Goal: Task Accomplishment & Management: Complete application form

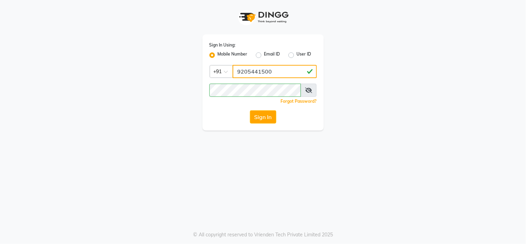
click at [275, 70] on input "9205441500" at bounding box center [275, 71] width 84 height 13
type input "8815795350"
click at [270, 119] on button "Sign In" at bounding box center [263, 116] width 26 height 13
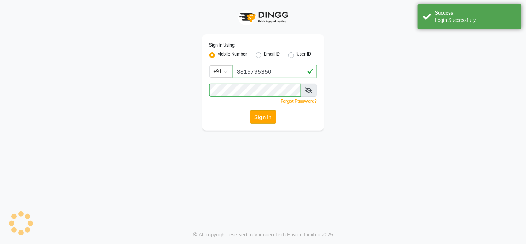
select select "3964"
select select "service"
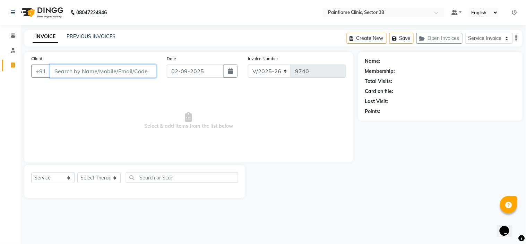
type input "9"
click at [87, 36] on link "PREVIOUS INVOICES" at bounding box center [91, 36] width 49 height 6
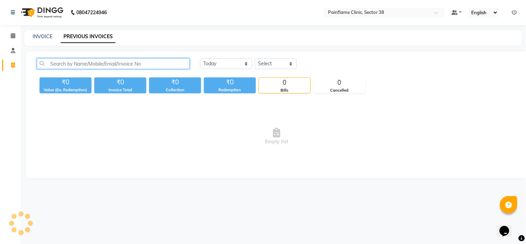
click at [83, 63] on input "text" at bounding box center [113, 63] width 153 height 11
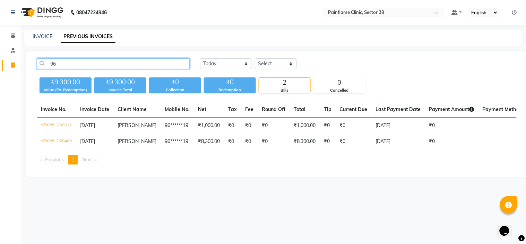
type input "9"
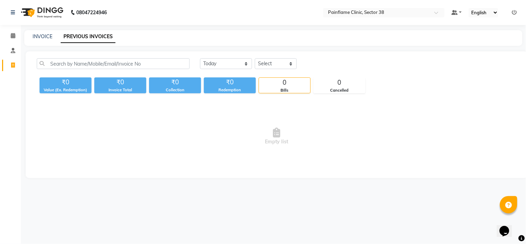
click at [40, 32] on div "INVOICE PREVIOUS INVOICES" at bounding box center [273, 38] width 499 height 16
click at [41, 38] on link "INVOICE" at bounding box center [43, 36] width 20 height 6
select select "service"
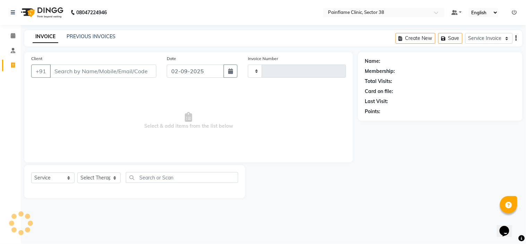
type input "9740"
select select "3964"
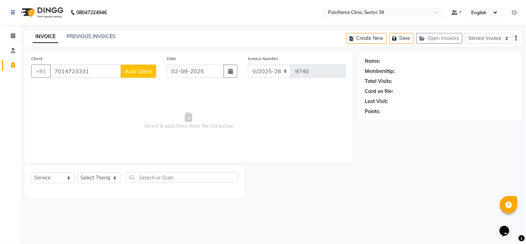
type input "7014723331"
click at [143, 71] on span "Add Client" at bounding box center [138, 71] width 27 height 7
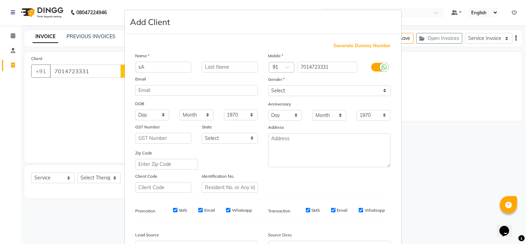
type input "s"
type input "[PERSON_NAME]"
click at [330, 93] on select "Select [DEMOGRAPHIC_DATA] [DEMOGRAPHIC_DATA] Other Prefer Not To Say" at bounding box center [330, 90] width 122 height 11
select select "[DEMOGRAPHIC_DATA]"
click at [269, 85] on select "Select [DEMOGRAPHIC_DATA] [DEMOGRAPHIC_DATA] Other Prefer Not To Say" at bounding box center [330, 90] width 122 height 11
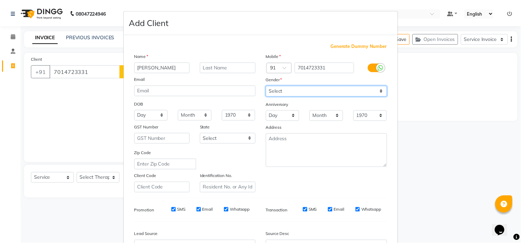
scroll to position [77, 0]
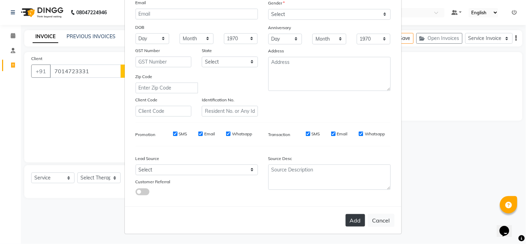
click at [353, 214] on button "Add" at bounding box center [355, 220] width 19 height 12
type input "70******31"
select select
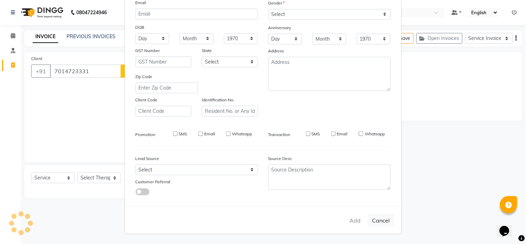
select select
checkbox input "false"
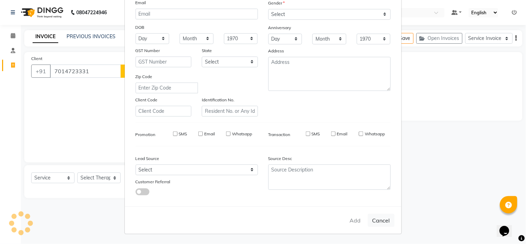
checkbox input "false"
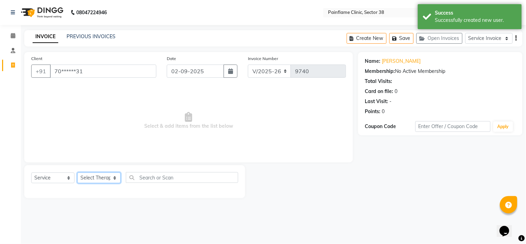
click at [96, 178] on select "Select Therapist [PERSON_NAME] Dr [PERSON_NAME] [PERSON_NAME] Dr [PERSON_NAME] …" at bounding box center [98, 177] width 43 height 11
select select "20209"
click at [77, 173] on select "Select Therapist [PERSON_NAME] Dr [PERSON_NAME] [PERSON_NAME] Dr [PERSON_NAME] …" at bounding box center [98, 177] width 43 height 11
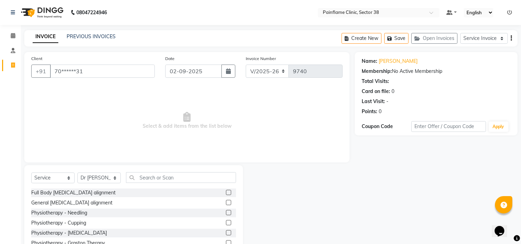
click at [226, 190] on label at bounding box center [228, 192] width 5 height 5
click at [226, 190] on input "checkbox" at bounding box center [228, 192] width 5 height 5
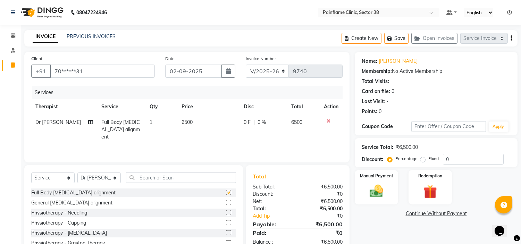
checkbox input "false"
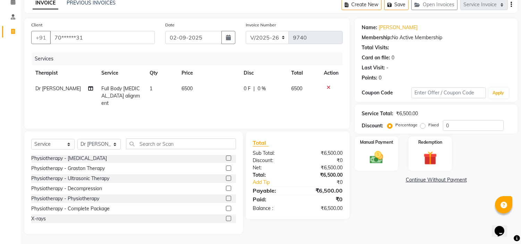
click at [226, 218] on label at bounding box center [228, 218] width 5 height 5
click at [226, 218] on input "checkbox" at bounding box center [228, 219] width 5 height 5
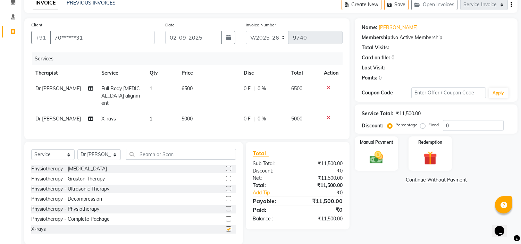
checkbox input "false"
click at [187, 116] on span "5000" at bounding box center [186, 119] width 11 height 6
select select "20209"
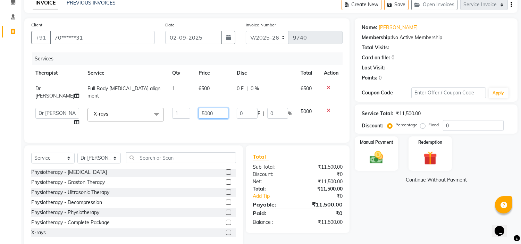
click at [198, 108] on input "5000" at bounding box center [213, 113] width 30 height 11
type input "3700"
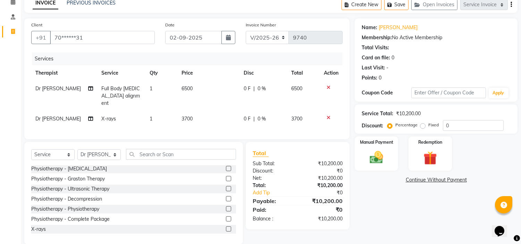
click at [428, 124] on label "Fixed" at bounding box center [433, 125] width 10 height 6
click at [422, 124] on input "Fixed" at bounding box center [424, 124] width 5 height 5
radio input "true"
click at [376, 156] on img at bounding box center [376, 158] width 23 height 16
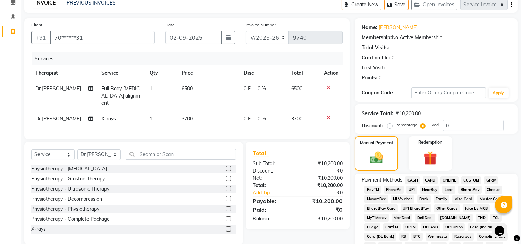
click at [410, 188] on span "UPI" at bounding box center [411, 190] width 11 height 8
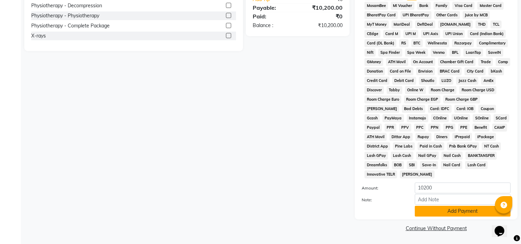
click at [427, 215] on button "Add Payment" at bounding box center [463, 211] width 96 height 11
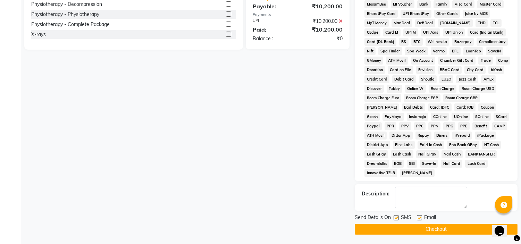
click at [418, 220] on label at bounding box center [419, 217] width 5 height 5
click at [418, 220] on input "checkbox" at bounding box center [419, 218] width 5 height 5
checkbox input "false"
click at [396, 218] on label at bounding box center [395, 217] width 5 height 5
click at [396, 218] on input "checkbox" at bounding box center [395, 218] width 5 height 5
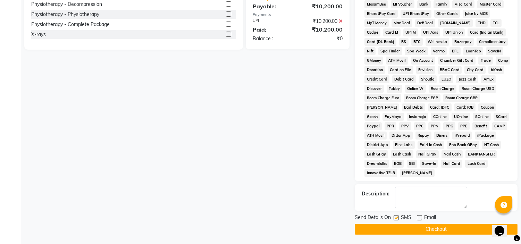
checkbox input "false"
click at [396, 229] on button "Checkout" at bounding box center [436, 229] width 163 height 11
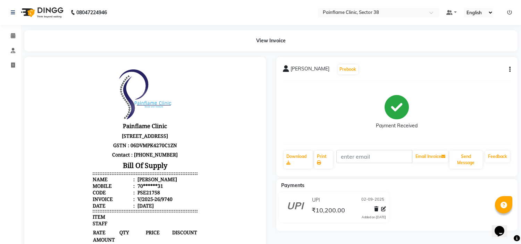
select select "service"
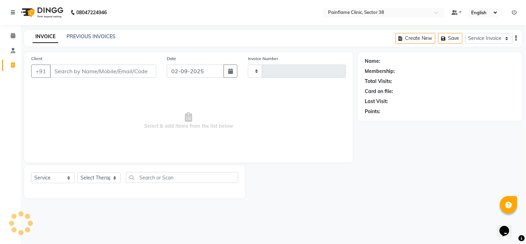
type input "9741"
select select "3964"
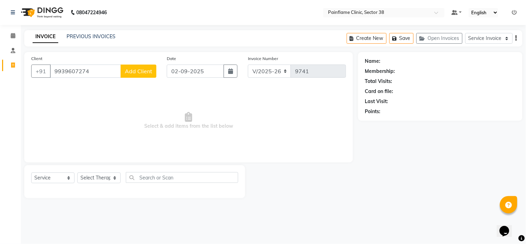
type input "9939607274"
click at [128, 73] on span "Add Client" at bounding box center [138, 71] width 27 height 7
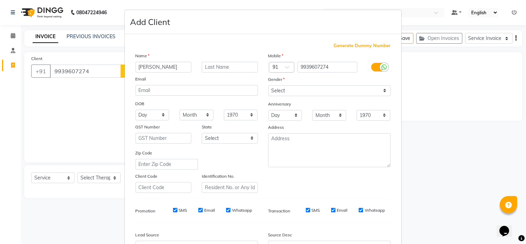
type input "[PERSON_NAME]"
drag, startPoint x: 280, startPoint y: 87, endPoint x: 279, endPoint y: 110, distance: 23.0
click at [279, 110] on div "Mobile Country Code × 91 9939607274 Gender Select [DEMOGRAPHIC_DATA] [DEMOGRAPH…" at bounding box center [329, 122] width 133 height 141
select select "[DEMOGRAPHIC_DATA]"
click at [269, 85] on select "Select [DEMOGRAPHIC_DATA] [DEMOGRAPHIC_DATA] Other Prefer Not To Say" at bounding box center [330, 90] width 122 height 11
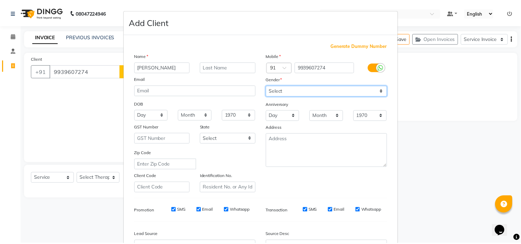
scroll to position [77, 0]
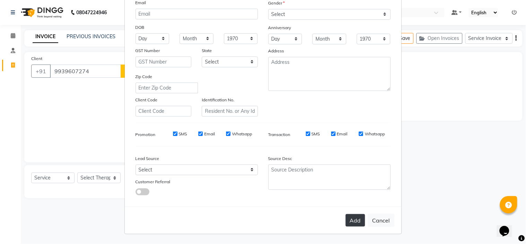
click at [356, 221] on button "Add" at bounding box center [355, 220] width 19 height 12
type input "99******74"
select select
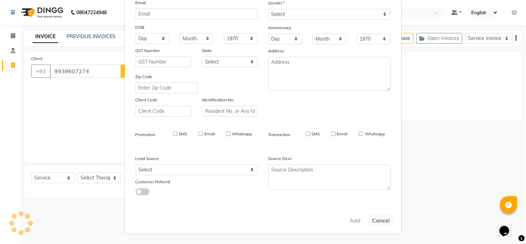
select select
checkbox input "false"
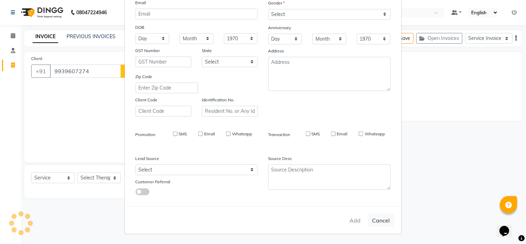
checkbox input "false"
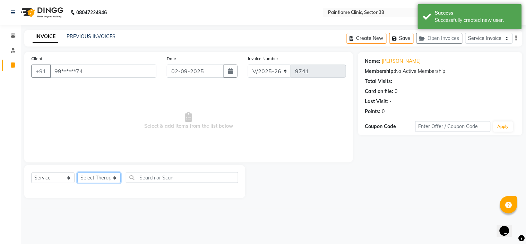
click at [94, 180] on select "Select Therapist [PERSON_NAME] Dr [PERSON_NAME] [PERSON_NAME] Dr [PERSON_NAME] …" at bounding box center [98, 177] width 43 height 11
select select "20209"
click at [77, 173] on select "Select Therapist [PERSON_NAME] Dr [PERSON_NAME] [PERSON_NAME] Dr [PERSON_NAME] …" at bounding box center [98, 177] width 43 height 11
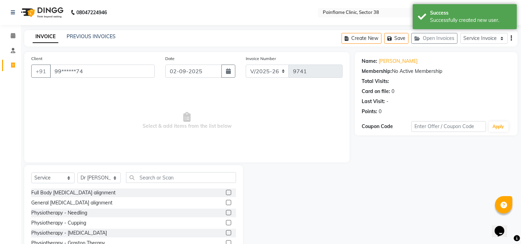
click at [219, 192] on div "Full Body [MEDICAL_DATA] alignment" at bounding box center [133, 192] width 205 height 9
click at [226, 192] on label at bounding box center [228, 192] width 5 height 5
click at [226, 192] on input "checkbox" at bounding box center [228, 192] width 5 height 5
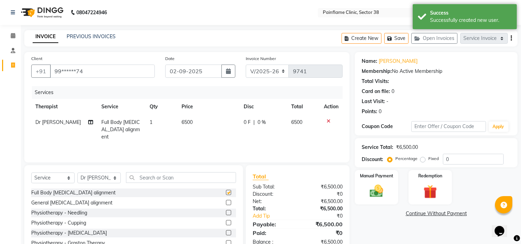
checkbox input "false"
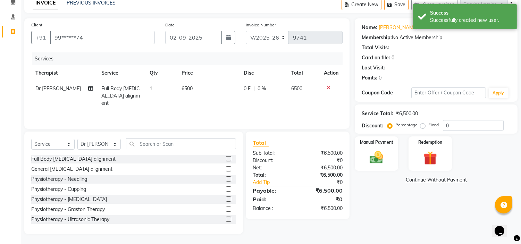
scroll to position [41, 0]
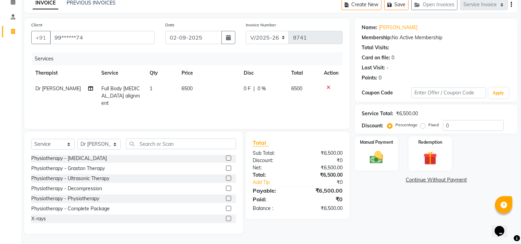
click at [226, 219] on label at bounding box center [228, 218] width 5 height 5
click at [226, 219] on input "checkbox" at bounding box center [228, 219] width 5 height 5
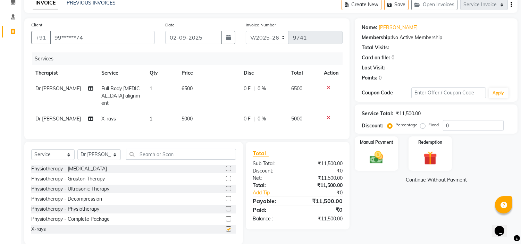
checkbox input "false"
click at [185, 116] on span "5000" at bounding box center [186, 119] width 11 height 6
select select "20209"
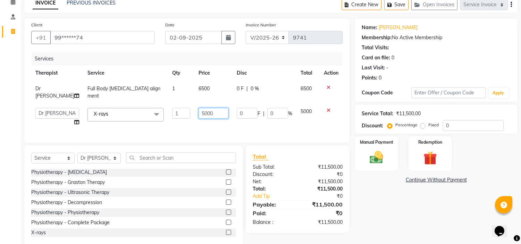
click at [198, 108] on input "5000" at bounding box center [213, 113] width 30 height 11
type input "1800"
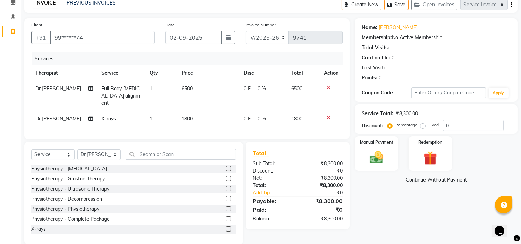
click at [428, 125] on label "Fixed" at bounding box center [433, 125] width 10 height 6
click at [423, 125] on input "Fixed" at bounding box center [424, 124] width 5 height 5
radio input "true"
click at [384, 148] on div "Manual Payment" at bounding box center [376, 153] width 45 height 35
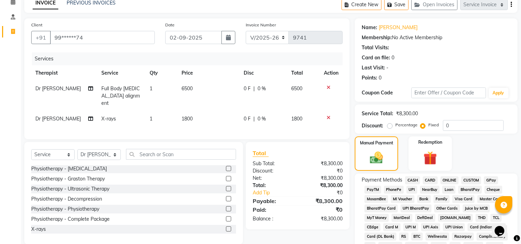
click at [429, 180] on span "CARD" at bounding box center [430, 180] width 15 height 8
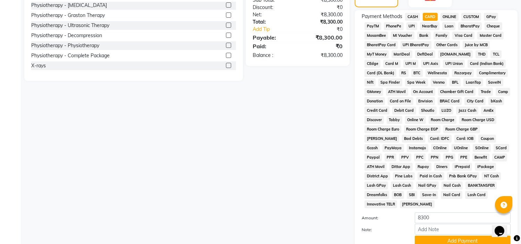
scroll to position [228, 0]
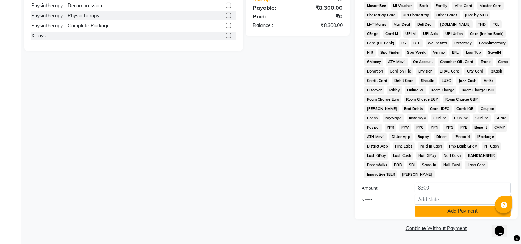
click at [433, 211] on button "Add Payment" at bounding box center [463, 211] width 96 height 11
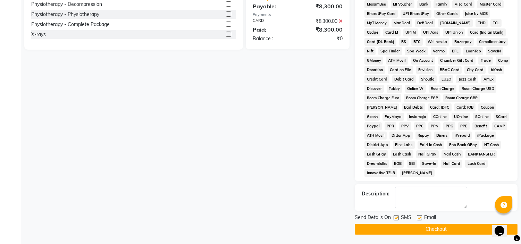
click at [418, 216] on label at bounding box center [419, 217] width 5 height 5
click at [418, 216] on input "checkbox" at bounding box center [419, 218] width 5 height 5
checkbox input "false"
click at [398, 217] on label at bounding box center [395, 217] width 5 height 5
click at [398, 217] on input "checkbox" at bounding box center [395, 218] width 5 height 5
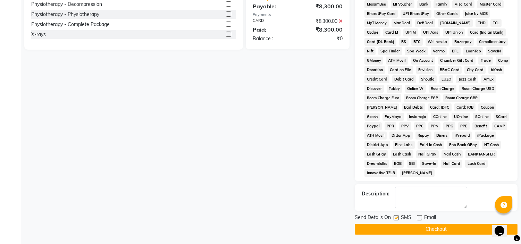
checkbox input "false"
click at [398, 228] on button "Checkout" at bounding box center [436, 229] width 163 height 11
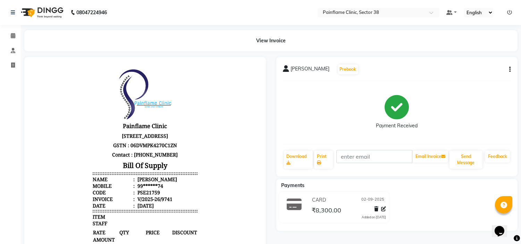
select select "3964"
select select "service"
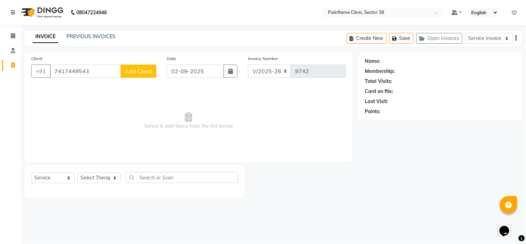
type input "7417449543"
click at [141, 69] on span "Add Client" at bounding box center [138, 71] width 27 height 7
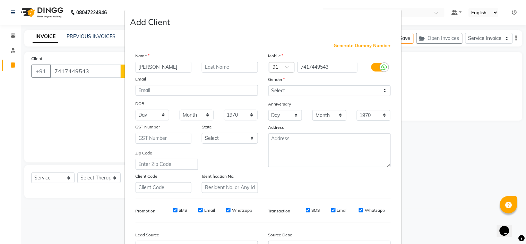
type input "[PERSON_NAME]"
click at [338, 89] on select "Select [DEMOGRAPHIC_DATA] [DEMOGRAPHIC_DATA] Other Prefer Not To Say" at bounding box center [330, 90] width 122 height 11
select select "[DEMOGRAPHIC_DATA]"
click at [269, 85] on select "Select [DEMOGRAPHIC_DATA] [DEMOGRAPHIC_DATA] Other Prefer Not To Say" at bounding box center [330, 90] width 122 height 11
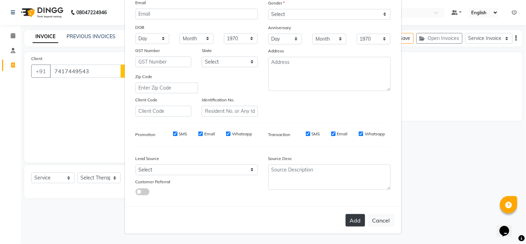
click at [353, 219] on button "Add" at bounding box center [355, 220] width 19 height 12
type input "74******43"
select select
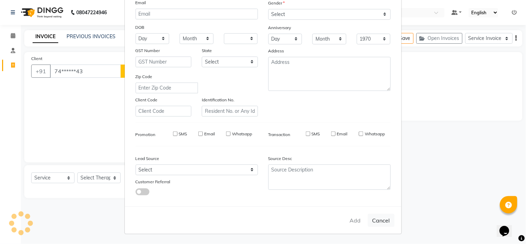
select select
checkbox input "false"
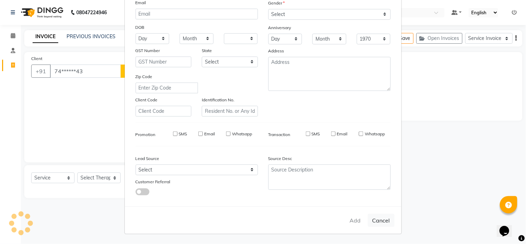
checkbox input "false"
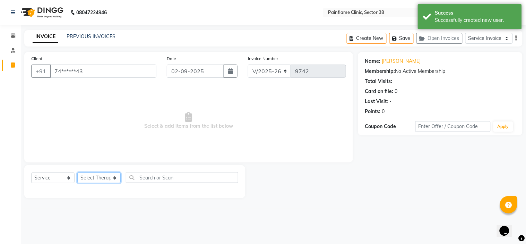
click at [96, 179] on select "Select Therapist [PERSON_NAME] Dr [PERSON_NAME] [PERSON_NAME] Dr [PERSON_NAME] …" at bounding box center [98, 177] width 43 height 11
click at [184, 134] on span "Select & add items from the list below" at bounding box center [188, 120] width 315 height 69
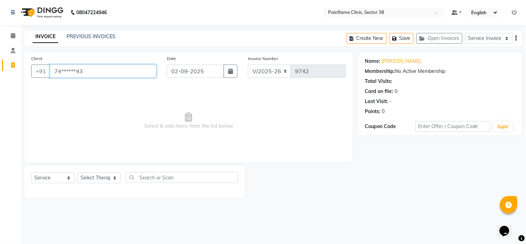
click at [141, 71] on input "74******43" at bounding box center [103, 71] width 107 height 13
type input "7"
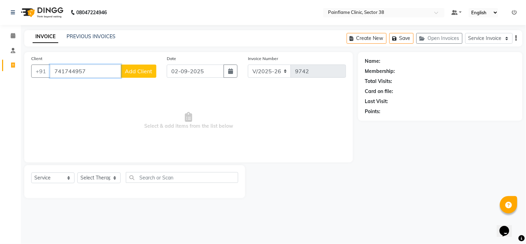
type input "741744957"
click at [139, 69] on span "Add Client" at bounding box center [138, 71] width 27 height 7
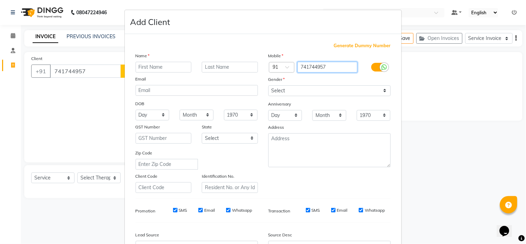
click at [334, 67] on input "741744957" at bounding box center [328, 67] width 60 height 11
type input "7417449543"
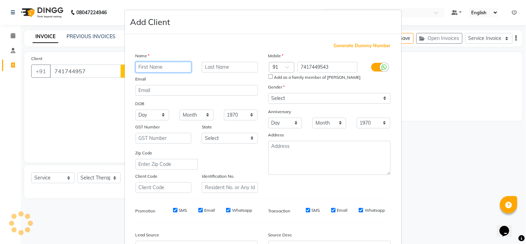
click at [152, 67] on input "text" at bounding box center [164, 67] width 56 height 11
type input "[PERSON_NAME]"
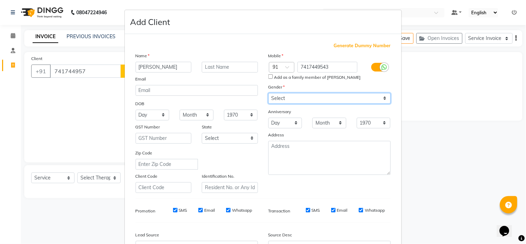
click at [304, 102] on select "Select [DEMOGRAPHIC_DATA] [DEMOGRAPHIC_DATA] Other Prefer Not To Say" at bounding box center [330, 98] width 122 height 11
select select "[DEMOGRAPHIC_DATA]"
click at [269, 93] on select "Select [DEMOGRAPHIC_DATA] [DEMOGRAPHIC_DATA] Other Prefer Not To Say" at bounding box center [330, 98] width 122 height 11
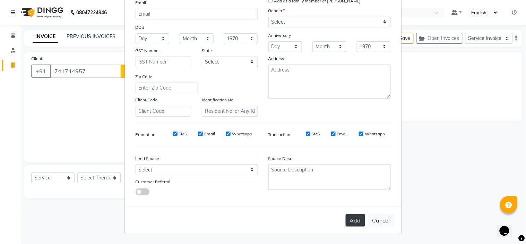
click at [348, 220] on button "Add" at bounding box center [355, 220] width 19 height 12
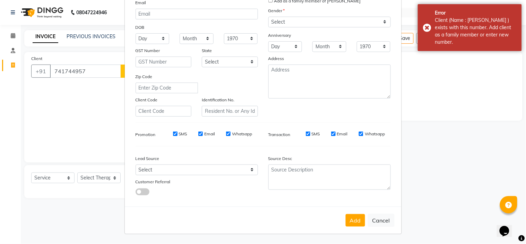
scroll to position [0, 0]
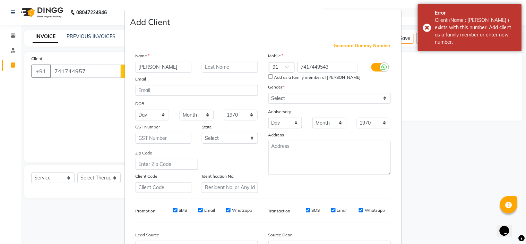
click at [105, 70] on ngb-modal-window "Add Client Generate Dummy Number Name [PERSON_NAME] Email DOB Day 01 02 03 04 0…" at bounding box center [263, 122] width 526 height 244
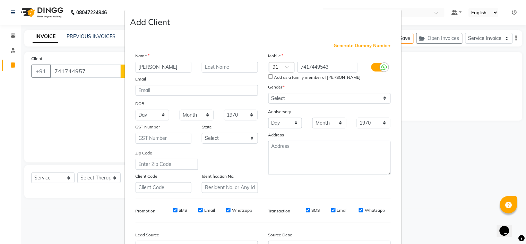
click at [469, 83] on ngb-modal-window "Add Client Generate Dummy Number Name [PERSON_NAME] Email DOB Day 01 02 03 04 0…" at bounding box center [263, 122] width 526 height 244
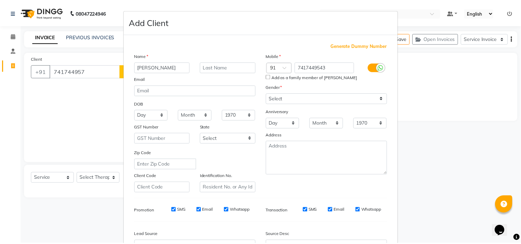
scroll to position [77, 0]
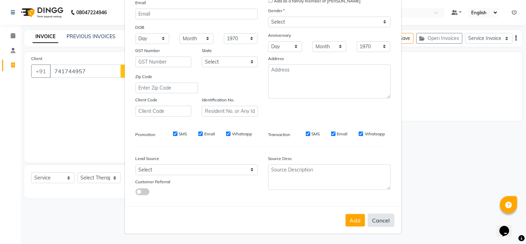
click at [374, 219] on button "Cancel" at bounding box center [381, 220] width 27 height 13
select select
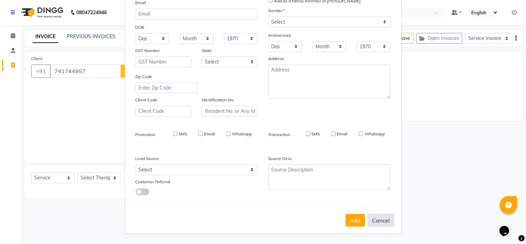
select select
checkbox input "false"
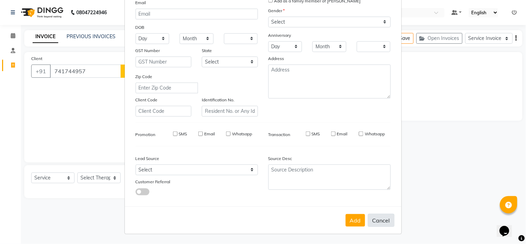
checkbox input "false"
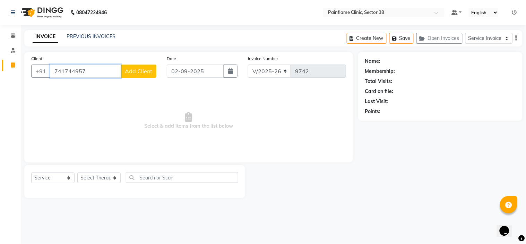
click at [98, 73] on input "741744957" at bounding box center [85, 71] width 71 height 13
click at [95, 92] on button "[PERSON_NAME] 74******43" at bounding box center [95, 87] width 91 height 11
type input "74******43"
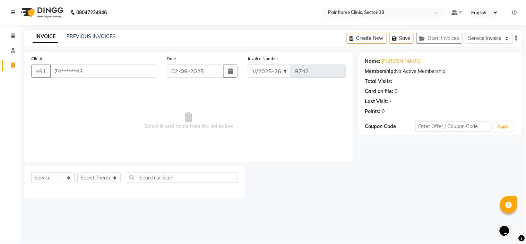
click at [518, 37] on div "Create New Save Open Invoices Service Invoice Product Invoice" at bounding box center [435, 38] width 176 height 16
click at [516, 38] on icon "button" at bounding box center [516, 38] width 1 height 0
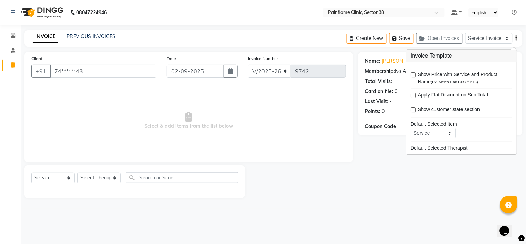
click at [368, 158] on div "Name: [PERSON_NAME] Membership: No Active Membership Total Visits: Card on file…" at bounding box center [443, 125] width 170 height 146
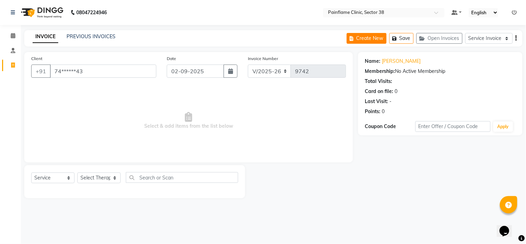
click at [370, 38] on button "Create New" at bounding box center [367, 38] width 40 height 11
select select "service"
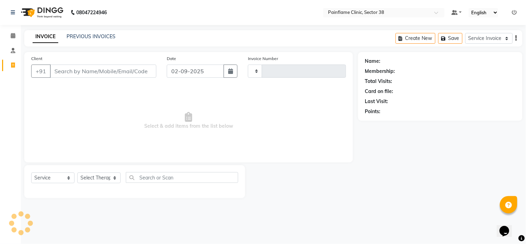
type input "9742"
select select "3964"
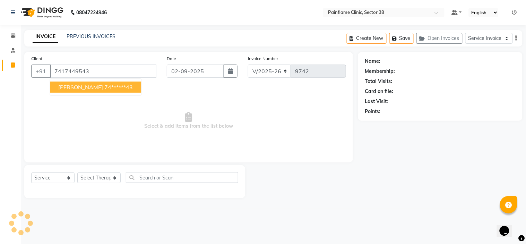
type input "7417449543"
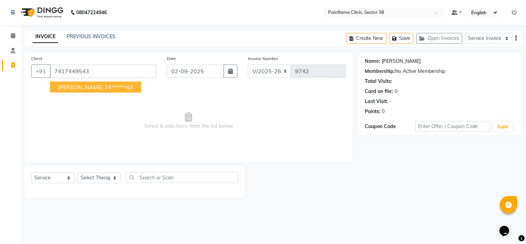
click at [393, 60] on link "[PERSON_NAME]" at bounding box center [401, 61] width 39 height 7
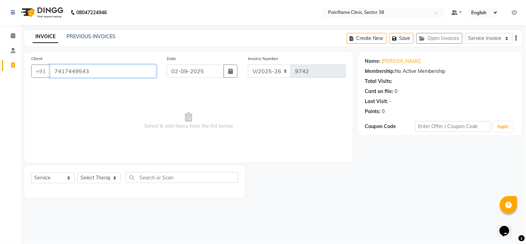
click at [92, 74] on input "7417449543" at bounding box center [103, 71] width 107 height 13
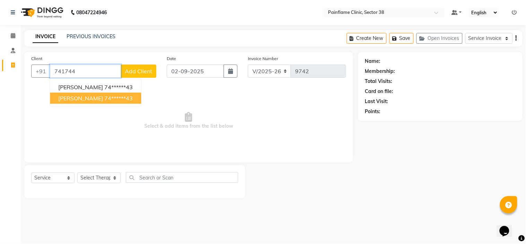
click at [104, 95] on ngb-highlight "74******43" at bounding box center [118, 98] width 28 height 7
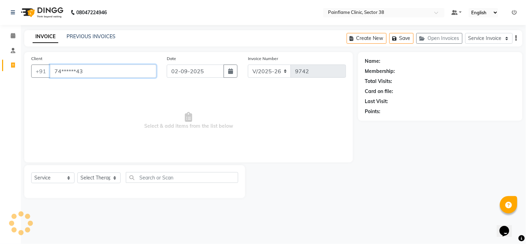
type input "74******43"
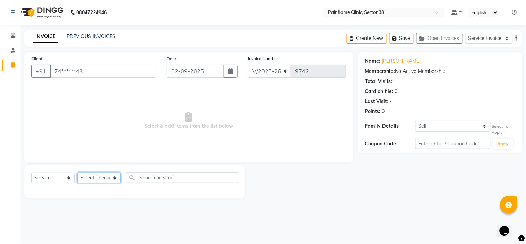
click at [100, 178] on select "Select Therapist [PERSON_NAME] Dr [PERSON_NAME] [PERSON_NAME] Dr [PERSON_NAME] …" at bounding box center [98, 177] width 43 height 11
select select "20209"
click at [77, 173] on select "Select Therapist [PERSON_NAME] Dr [PERSON_NAME] [PERSON_NAME] Dr [PERSON_NAME] …" at bounding box center [98, 177] width 43 height 11
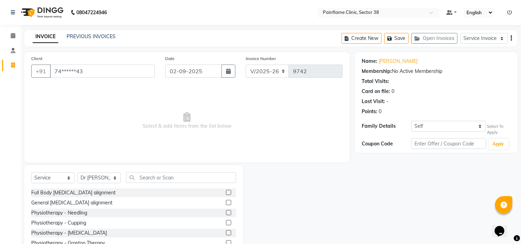
click at [226, 192] on label at bounding box center [228, 192] width 5 height 5
click at [226, 192] on input "checkbox" at bounding box center [228, 192] width 5 height 5
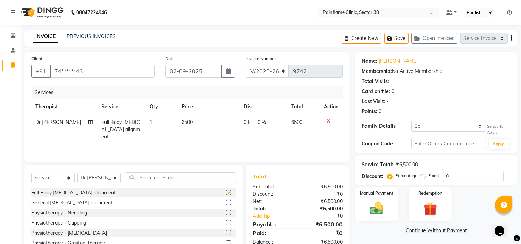
checkbox input "false"
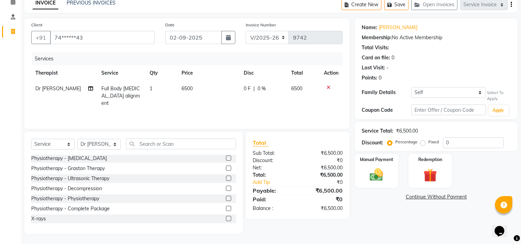
click at [226, 218] on label at bounding box center [228, 218] width 5 height 5
click at [226, 218] on input "checkbox" at bounding box center [228, 219] width 5 height 5
checkbox input "true"
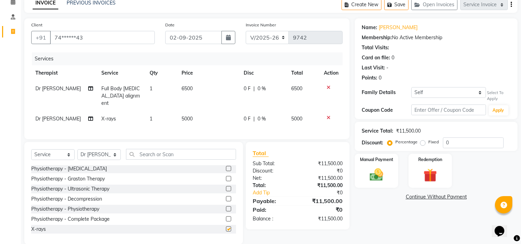
click at [226, 218] on label at bounding box center [228, 218] width 5 height 5
click at [226, 218] on input "checkbox" at bounding box center [228, 219] width 5 height 5
checkbox input "true"
checkbox input "false"
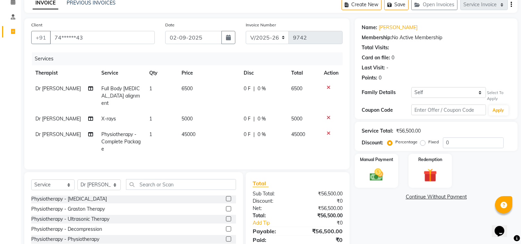
checkbox input "false"
click at [327, 131] on icon at bounding box center [329, 133] width 4 height 5
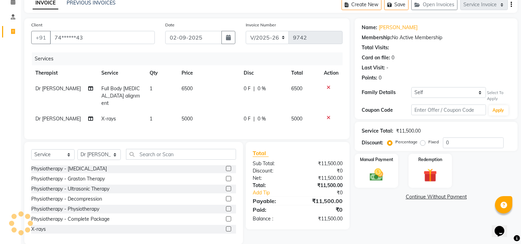
click at [190, 111] on td "5000" at bounding box center [208, 119] width 62 height 16
select select "20209"
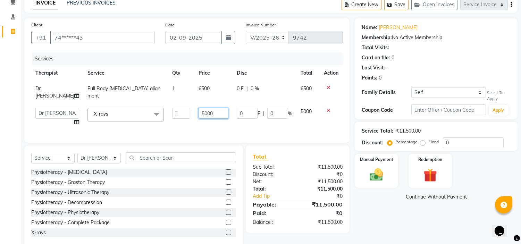
click at [198, 108] on input "5000" at bounding box center [213, 113] width 30 height 11
type input "3800"
click at [428, 143] on label "Fixed" at bounding box center [433, 142] width 10 height 6
click at [422, 143] on input "Fixed" at bounding box center [424, 141] width 5 height 5
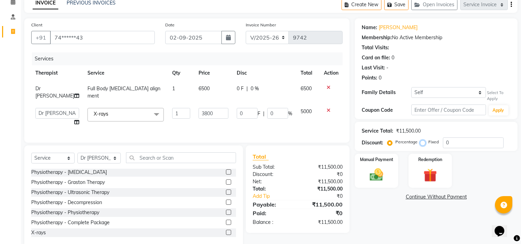
radio input "true"
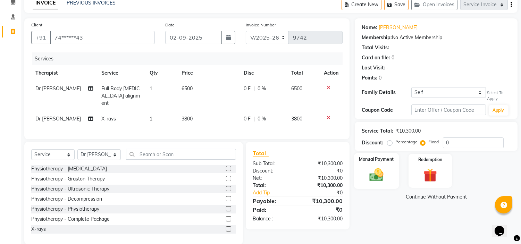
click at [384, 170] on img at bounding box center [376, 175] width 23 height 16
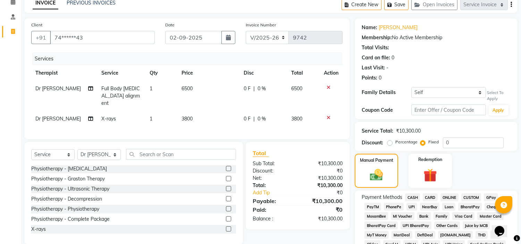
click at [427, 195] on span "CARD" at bounding box center [430, 197] width 15 height 8
click at [187, 116] on span "3800" at bounding box center [186, 119] width 11 height 6
select select "20209"
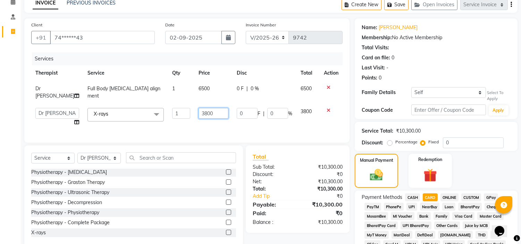
click at [198, 108] on input "3800" at bounding box center [213, 113] width 30 height 11
type input "3300"
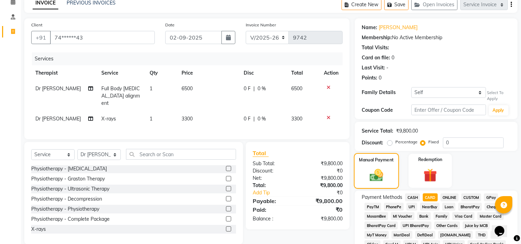
click at [375, 178] on img at bounding box center [376, 175] width 22 height 16
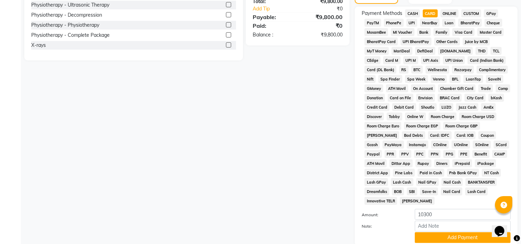
scroll to position [246, 0]
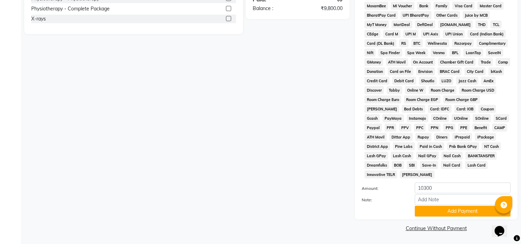
click at [432, 213] on button "Add Payment" at bounding box center [463, 211] width 96 height 11
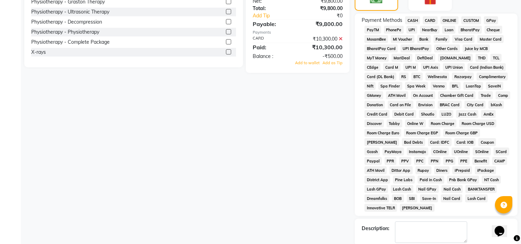
scroll to position [211, 0]
click at [339, 36] on icon at bounding box center [341, 38] width 4 height 5
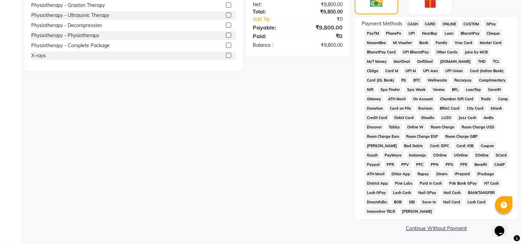
scroll to position [209, 0]
click at [428, 20] on span "CARD" at bounding box center [430, 24] width 15 height 8
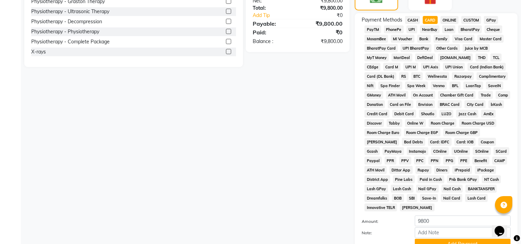
scroll to position [246, 0]
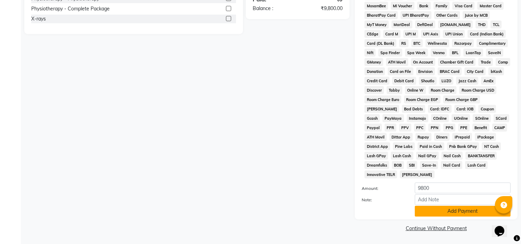
click at [427, 207] on button "Add Payment" at bounding box center [463, 211] width 96 height 11
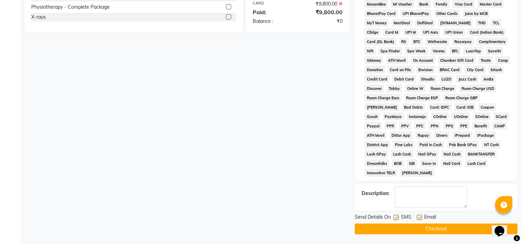
click at [397, 215] on div "SMS" at bounding box center [404, 217] width 23 height 9
click at [397, 220] on label at bounding box center [395, 217] width 5 height 5
click at [397, 220] on input "checkbox" at bounding box center [395, 217] width 5 height 5
checkbox input "false"
click at [419, 220] on label at bounding box center [419, 217] width 5 height 5
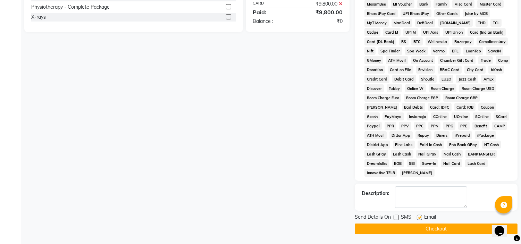
click at [419, 220] on input "checkbox" at bounding box center [419, 217] width 5 height 5
checkbox input "false"
click at [417, 230] on button "Checkout" at bounding box center [436, 228] width 163 height 11
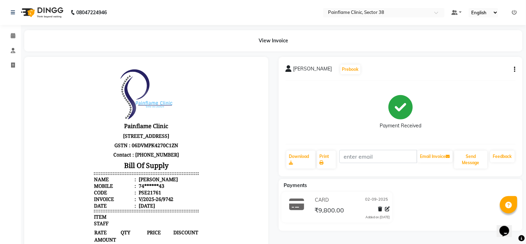
select select "3964"
select select "service"
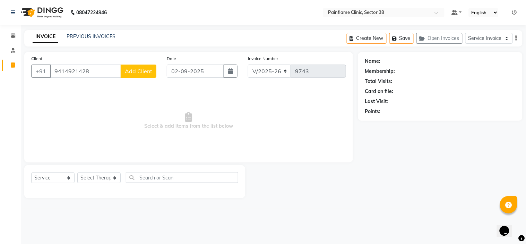
type input "9414921428"
click at [136, 70] on span "Add Client" at bounding box center [138, 71] width 27 height 7
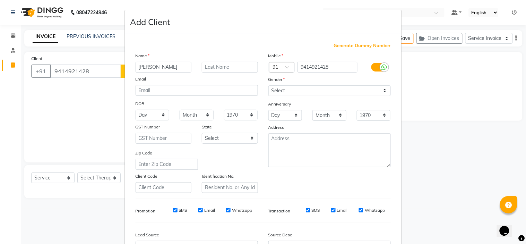
type input "[PERSON_NAME]"
click at [279, 93] on select "Select [DEMOGRAPHIC_DATA] [DEMOGRAPHIC_DATA] Other Prefer Not To Say" at bounding box center [330, 90] width 122 height 11
select select "[DEMOGRAPHIC_DATA]"
click at [269, 85] on select "Select [DEMOGRAPHIC_DATA] [DEMOGRAPHIC_DATA] Other Prefer Not To Say" at bounding box center [330, 90] width 122 height 11
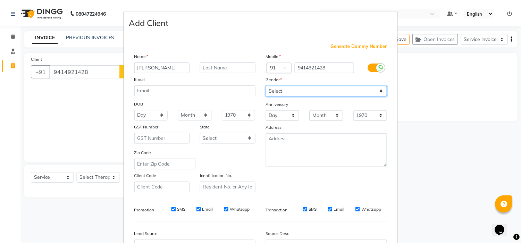
scroll to position [77, 0]
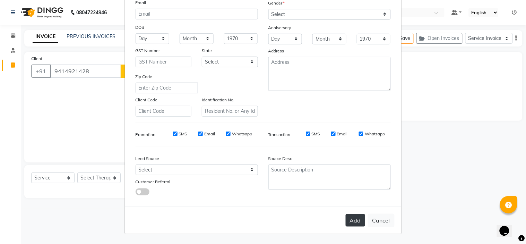
click at [346, 222] on button "Add" at bounding box center [355, 220] width 19 height 12
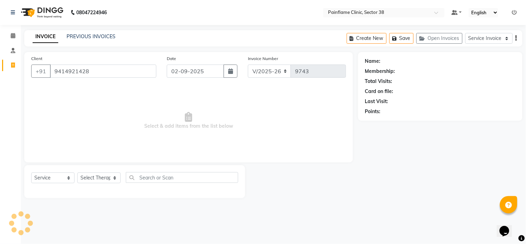
type input "94******28"
select select
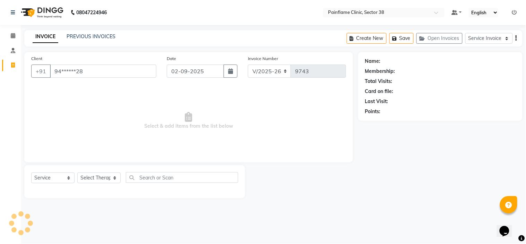
select select
checkbox input "false"
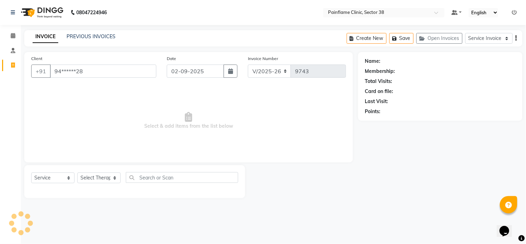
checkbox input "false"
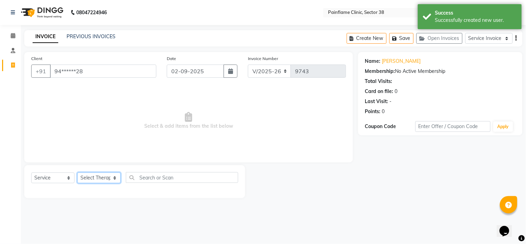
click at [106, 175] on select "Select Therapist [PERSON_NAME] Dr [PERSON_NAME] [PERSON_NAME] Dr [PERSON_NAME] …" at bounding box center [98, 177] width 43 height 11
select select "20209"
click at [77, 173] on select "Select Therapist [PERSON_NAME] Dr [PERSON_NAME] [PERSON_NAME] Dr [PERSON_NAME] …" at bounding box center [98, 177] width 43 height 11
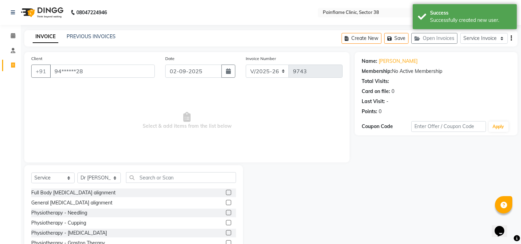
click at [226, 192] on label at bounding box center [228, 192] width 5 height 5
click at [226, 192] on input "checkbox" at bounding box center [228, 192] width 5 height 5
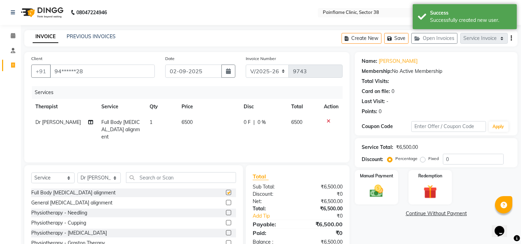
checkbox input "false"
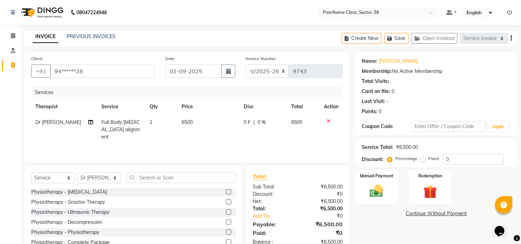
scroll to position [34, 0]
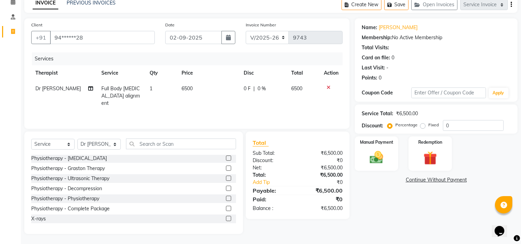
click at [226, 217] on label at bounding box center [228, 218] width 5 height 5
click at [226, 217] on input "checkbox" at bounding box center [228, 219] width 5 height 5
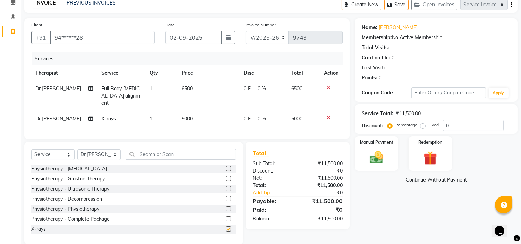
checkbox input "false"
click at [186, 116] on span "5000" at bounding box center [186, 119] width 11 height 6
select select "20209"
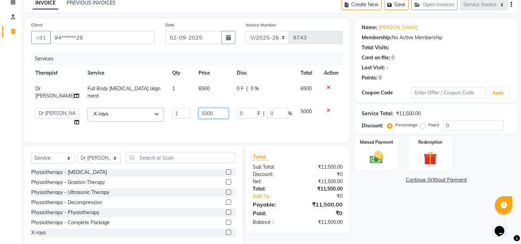
click at [198, 108] on input "5000" at bounding box center [213, 113] width 30 height 11
type input "1500"
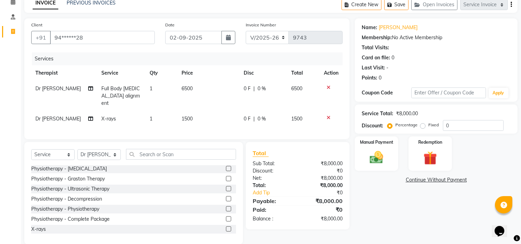
click at [428, 124] on label "Fixed" at bounding box center [433, 125] width 10 height 6
click at [422, 124] on input "Fixed" at bounding box center [424, 124] width 5 height 5
radio input "true"
click at [189, 116] on span "1500" at bounding box center [186, 119] width 11 height 6
select select "20209"
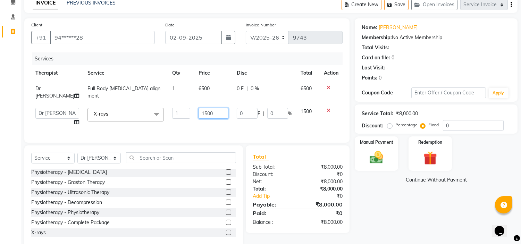
click at [198, 108] on input "1500" at bounding box center [213, 113] width 30 height 11
type input "2200"
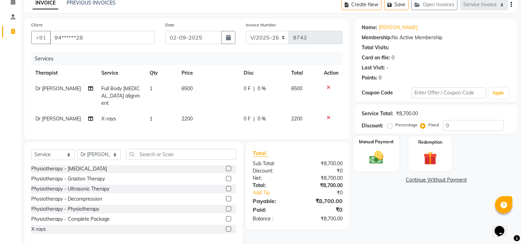
click at [386, 152] on img at bounding box center [376, 158] width 23 height 16
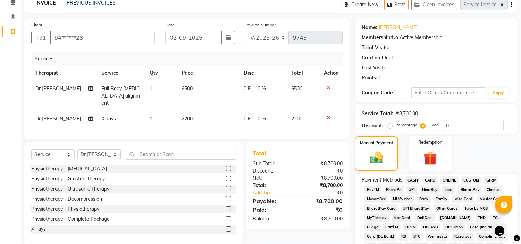
click at [410, 189] on span "UPI" at bounding box center [411, 190] width 11 height 8
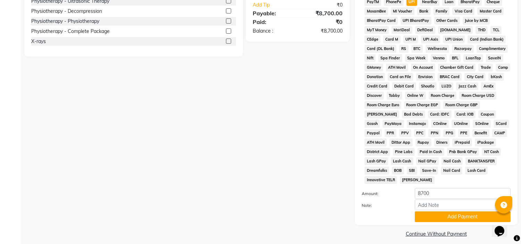
scroll to position [228, 0]
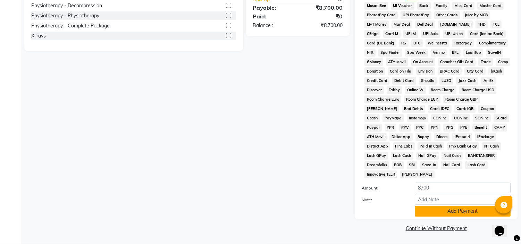
click at [432, 215] on button "Add Payment" at bounding box center [463, 211] width 96 height 11
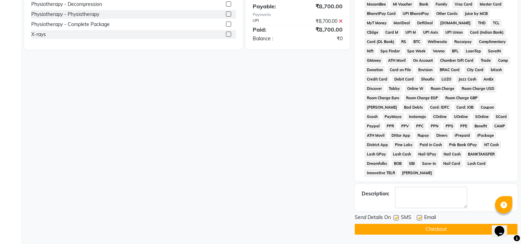
click at [419, 220] on label at bounding box center [419, 217] width 5 height 5
click at [419, 220] on input "checkbox" at bounding box center [419, 218] width 5 height 5
checkbox input "false"
click at [396, 218] on label at bounding box center [395, 217] width 5 height 5
click at [396, 218] on input "checkbox" at bounding box center [395, 218] width 5 height 5
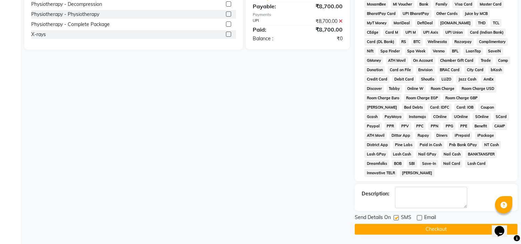
checkbox input "false"
click at [396, 231] on button "Checkout" at bounding box center [436, 229] width 163 height 11
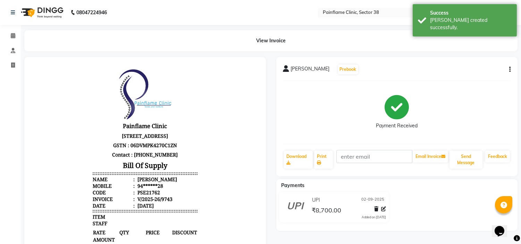
select select "service"
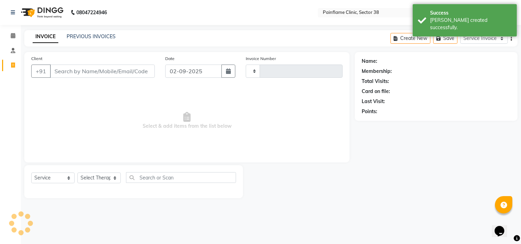
type input "9744"
select select "3964"
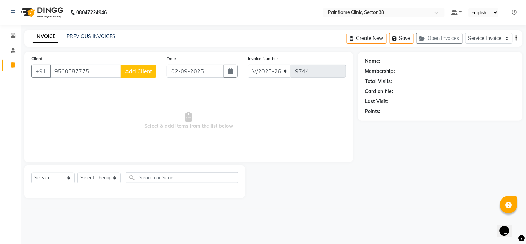
type input "9560587775"
click at [139, 72] on span "Add Client" at bounding box center [138, 71] width 27 height 7
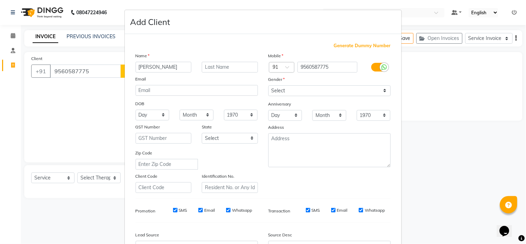
type input "[PERSON_NAME]"
click at [296, 91] on select "Select [DEMOGRAPHIC_DATA] [DEMOGRAPHIC_DATA] Other Prefer Not To Say" at bounding box center [330, 90] width 122 height 11
select select "[DEMOGRAPHIC_DATA]"
click at [269, 85] on select "Select [DEMOGRAPHIC_DATA] [DEMOGRAPHIC_DATA] Other Prefer Not To Say" at bounding box center [330, 90] width 122 height 11
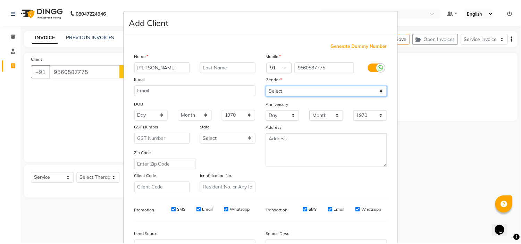
scroll to position [77, 0]
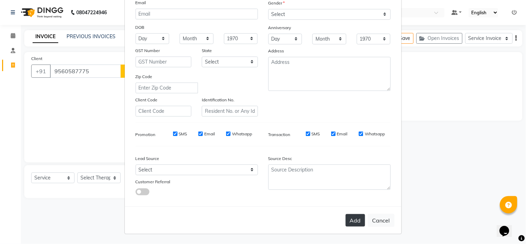
click at [349, 218] on button "Add" at bounding box center [355, 220] width 19 height 12
type input "95******75"
select select
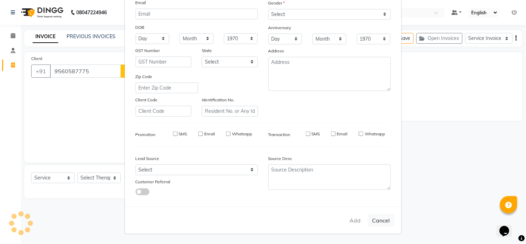
select select
checkbox input "false"
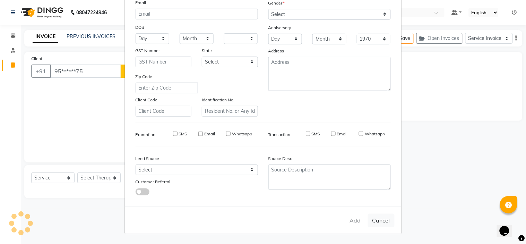
checkbox input "false"
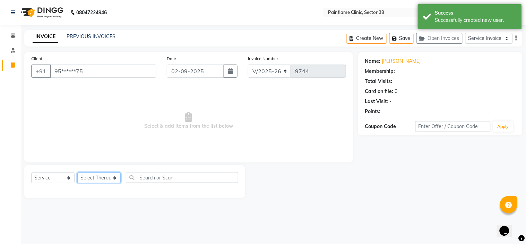
click at [110, 181] on select "Select Therapist [PERSON_NAME] Dr [PERSON_NAME] [PERSON_NAME] Dr [PERSON_NAME] …" at bounding box center [98, 177] width 43 height 11
select select "20209"
click at [77, 173] on select "Select Therapist [PERSON_NAME] Dr [PERSON_NAME] [PERSON_NAME] Dr [PERSON_NAME] …" at bounding box center [98, 177] width 43 height 11
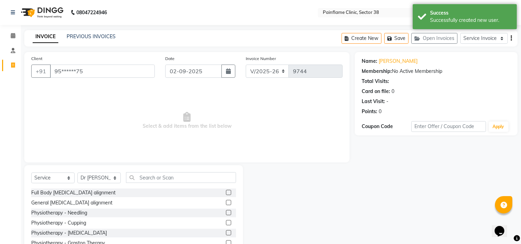
click at [226, 193] on label at bounding box center [228, 192] width 5 height 5
click at [226, 193] on input "checkbox" at bounding box center [228, 192] width 5 height 5
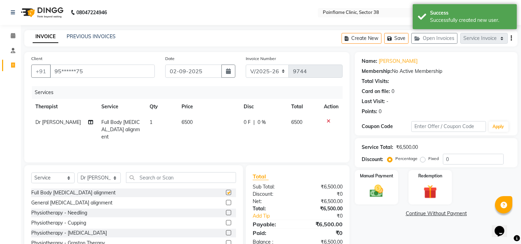
checkbox input "false"
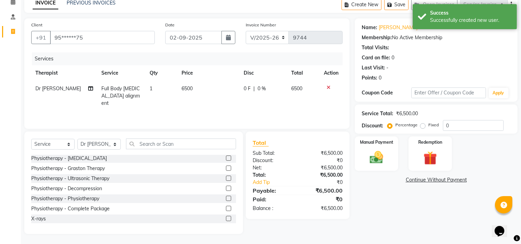
click at [226, 218] on label at bounding box center [228, 218] width 5 height 5
click at [226, 218] on input "checkbox" at bounding box center [228, 219] width 5 height 5
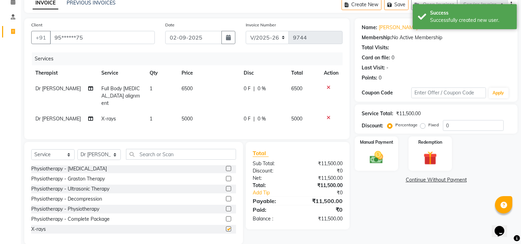
checkbox input "false"
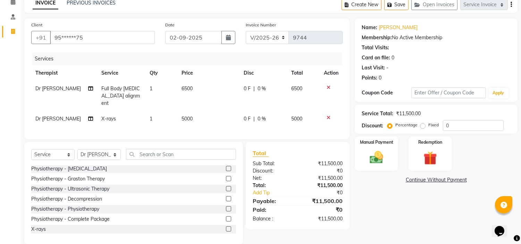
click at [186, 116] on span "5000" at bounding box center [186, 119] width 11 height 6
select select "20209"
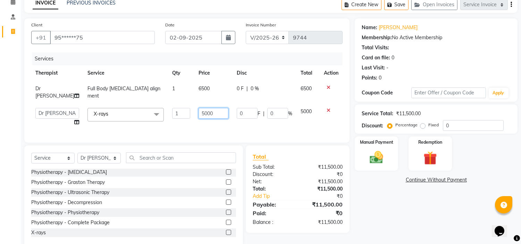
click at [199, 108] on input "5000" at bounding box center [213, 113] width 30 height 11
type input "1800"
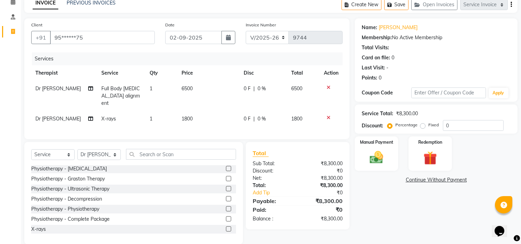
click at [428, 125] on label "Fixed" at bounding box center [433, 125] width 10 height 6
click at [422, 125] on input "Fixed" at bounding box center [424, 124] width 5 height 5
radio input "true"
click at [388, 150] on div "Manual Payment" at bounding box center [376, 153] width 45 height 35
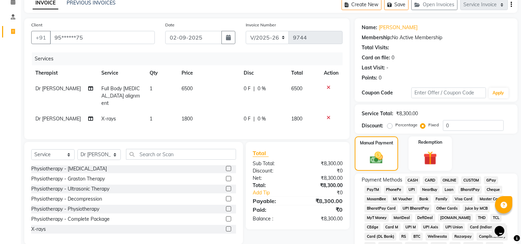
click at [412, 187] on span "UPI" at bounding box center [411, 190] width 11 height 8
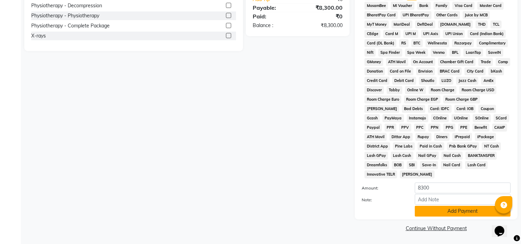
click at [422, 209] on button "Add Payment" at bounding box center [463, 211] width 96 height 11
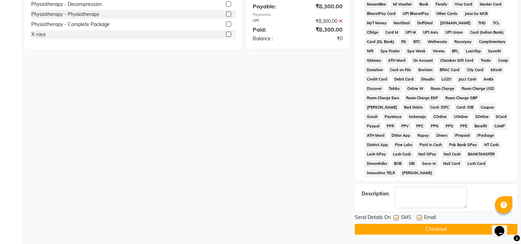
click at [420, 219] on label at bounding box center [419, 217] width 5 height 5
click at [420, 219] on input "checkbox" at bounding box center [419, 218] width 5 height 5
checkbox input "false"
click at [398, 219] on label at bounding box center [395, 217] width 5 height 5
click at [398, 219] on input "checkbox" at bounding box center [395, 218] width 5 height 5
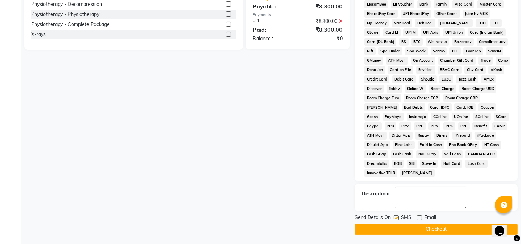
checkbox input "false"
click at [400, 231] on button "Checkout" at bounding box center [436, 229] width 163 height 11
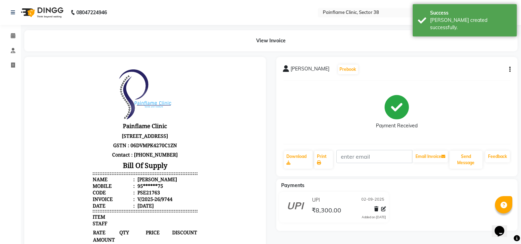
select select "service"
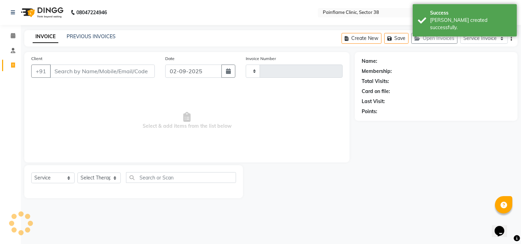
type input "9745"
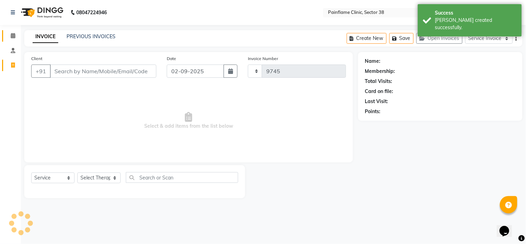
select select "3964"
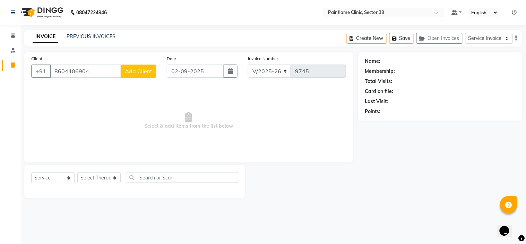
type input "8604406904"
click at [141, 71] on span "Add Client" at bounding box center [138, 71] width 27 height 7
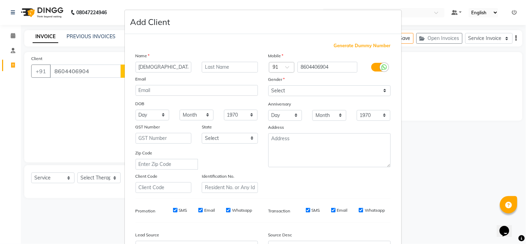
scroll to position [0, 2]
type input "[DEMOGRAPHIC_DATA][PERSON_NAME] [PERSON_NAME]"
click at [331, 91] on select "Select [DEMOGRAPHIC_DATA] [DEMOGRAPHIC_DATA] Other Prefer Not To Say" at bounding box center [330, 90] width 122 height 11
select select "[DEMOGRAPHIC_DATA]"
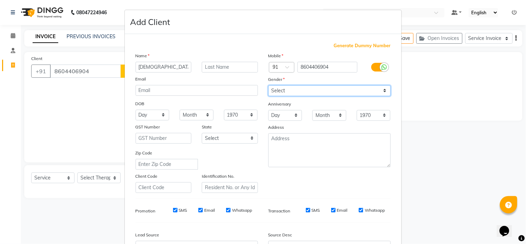
click at [269, 85] on select "Select [DEMOGRAPHIC_DATA] [DEMOGRAPHIC_DATA] Other Prefer Not To Say" at bounding box center [330, 90] width 122 height 11
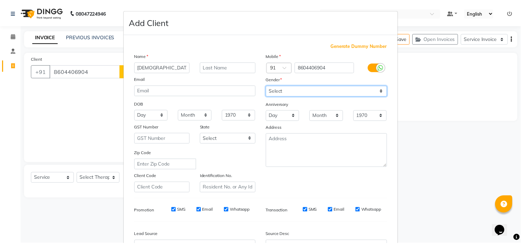
scroll to position [77, 0]
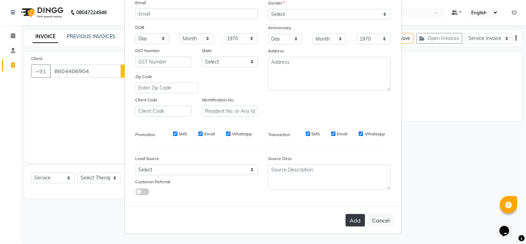
click at [349, 221] on button "Add" at bounding box center [355, 220] width 19 height 12
type input "86******04"
select select
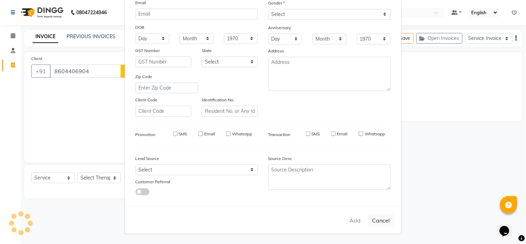
select select
checkbox input "false"
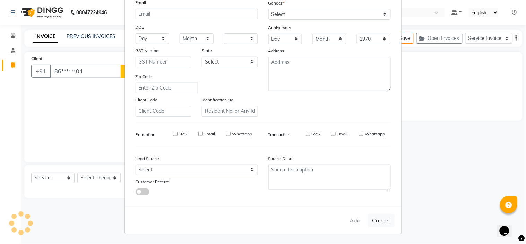
checkbox input "false"
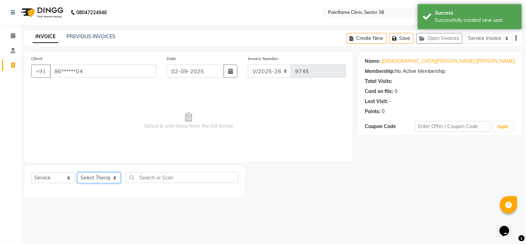
click at [110, 178] on select "Select Therapist [PERSON_NAME] Dr [PERSON_NAME] [PERSON_NAME] Dr [PERSON_NAME] …" at bounding box center [98, 177] width 43 height 11
select select "20209"
click at [77, 173] on select "Select Therapist [PERSON_NAME] Dr [PERSON_NAME] [PERSON_NAME] Dr [PERSON_NAME] …" at bounding box center [98, 177] width 43 height 11
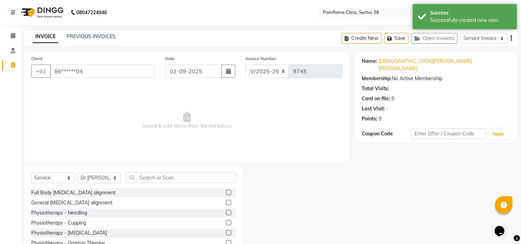
click at [226, 195] on label at bounding box center [228, 192] width 5 height 5
click at [226, 195] on input "checkbox" at bounding box center [228, 192] width 5 height 5
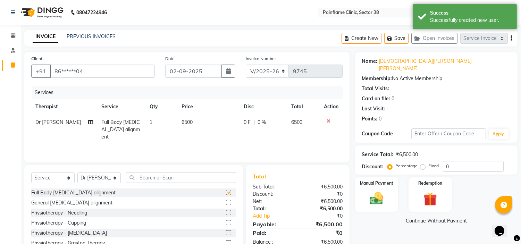
checkbox input "false"
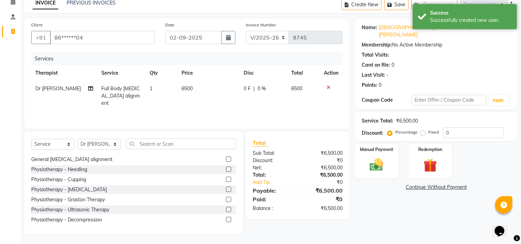
scroll to position [41, 0]
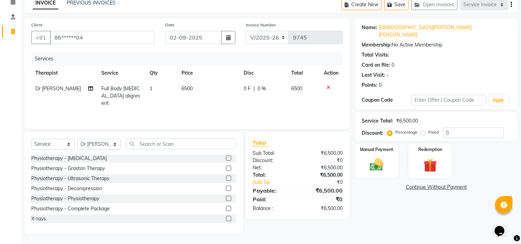
click at [226, 216] on label at bounding box center [228, 218] width 5 height 5
click at [226, 217] on input "checkbox" at bounding box center [228, 219] width 5 height 5
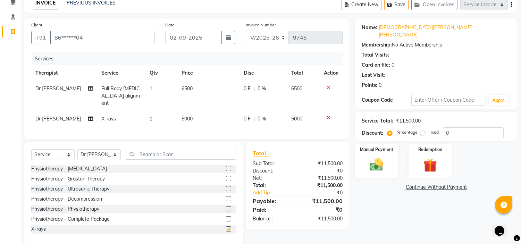
checkbox input "false"
click at [187, 116] on span "5000" at bounding box center [186, 119] width 11 height 6
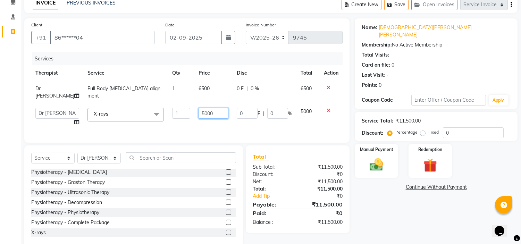
click at [198, 109] on input "5000" at bounding box center [213, 113] width 30 height 11
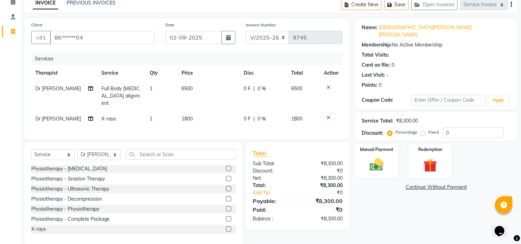
click at [428, 129] on label "Fixed" at bounding box center [433, 132] width 10 height 6
click at [422, 130] on input "Fixed" at bounding box center [424, 132] width 5 height 5
click at [383, 146] on label "Manual Payment" at bounding box center [376, 149] width 35 height 7
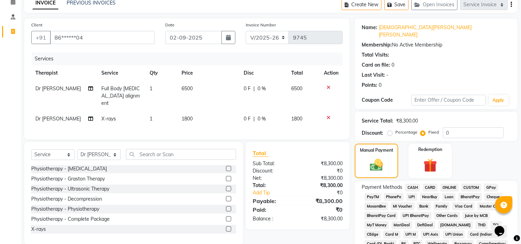
click at [412, 193] on span "UPI" at bounding box center [411, 197] width 11 height 8
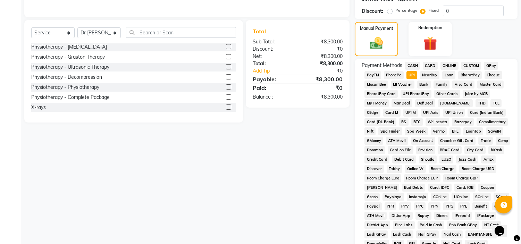
scroll to position [228, 0]
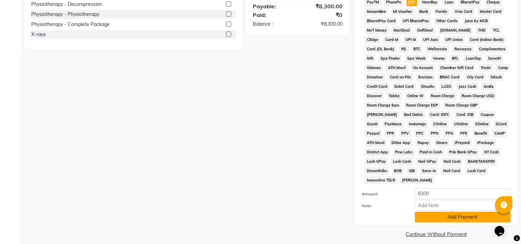
click at [422, 212] on button "Add Payment" at bounding box center [463, 217] width 96 height 11
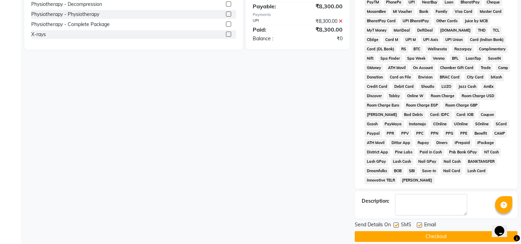
click at [418, 222] on label at bounding box center [419, 224] width 5 height 5
click at [418, 223] on input "checkbox" at bounding box center [419, 225] width 5 height 5
click at [397, 222] on label at bounding box center [395, 224] width 5 height 5
click at [397, 223] on input "checkbox" at bounding box center [395, 225] width 5 height 5
click at [398, 231] on button "Checkout" at bounding box center [436, 236] width 163 height 11
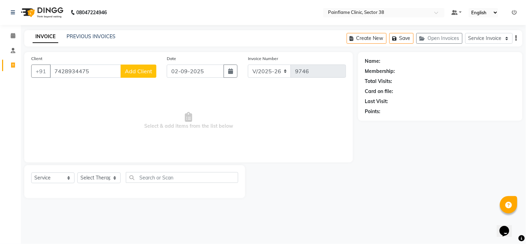
click at [127, 71] on span "Add Client" at bounding box center [138, 71] width 27 height 7
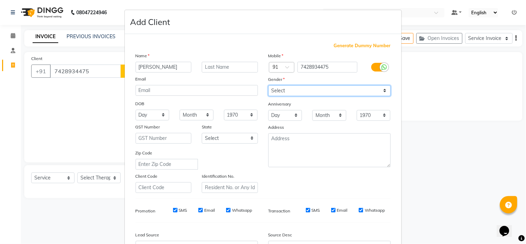
click at [293, 89] on select "Select [DEMOGRAPHIC_DATA] [DEMOGRAPHIC_DATA] Other Prefer Not To Say" at bounding box center [330, 90] width 122 height 11
click at [269, 85] on select "Select [DEMOGRAPHIC_DATA] [DEMOGRAPHIC_DATA] Other Prefer Not To Say" at bounding box center [330, 90] width 122 height 11
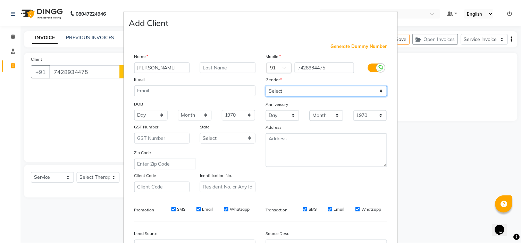
scroll to position [77, 0]
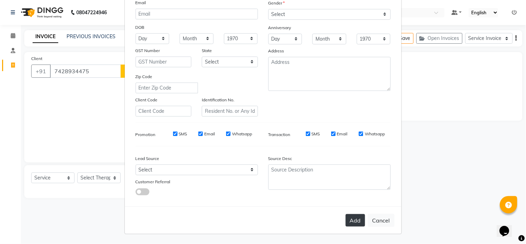
click at [354, 223] on button "Add" at bounding box center [355, 220] width 19 height 12
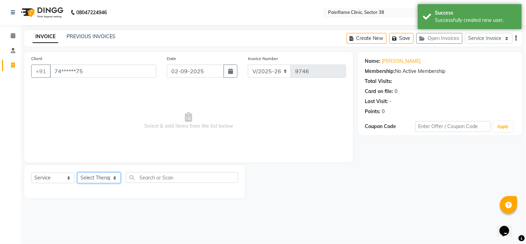
click at [103, 179] on select "Select Therapist [PERSON_NAME] Dr [PERSON_NAME] [PERSON_NAME] Dr [PERSON_NAME] …" at bounding box center [98, 177] width 43 height 11
click at [77, 173] on select "Select Therapist [PERSON_NAME] Dr [PERSON_NAME] [PERSON_NAME] Dr [PERSON_NAME] …" at bounding box center [98, 177] width 43 height 11
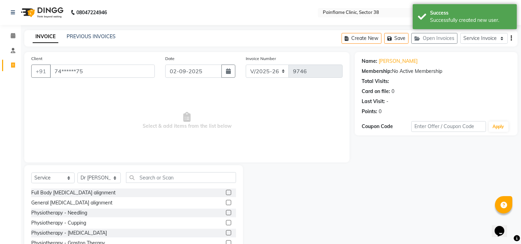
click at [226, 193] on label at bounding box center [228, 192] width 5 height 5
click at [226, 193] on input "checkbox" at bounding box center [228, 192] width 5 height 5
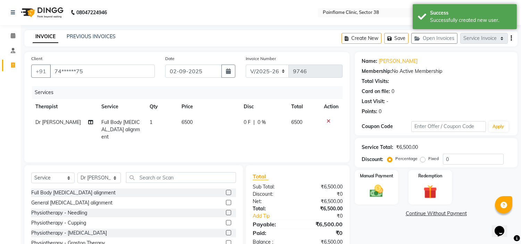
click at [182, 123] on span "6500" at bounding box center [186, 122] width 11 height 6
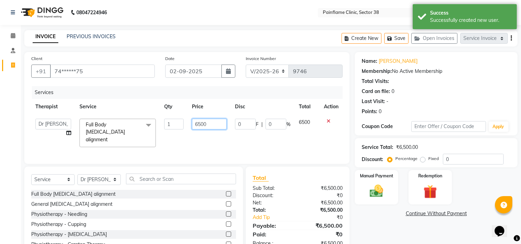
click at [197, 122] on input "6500" at bounding box center [209, 124] width 35 height 11
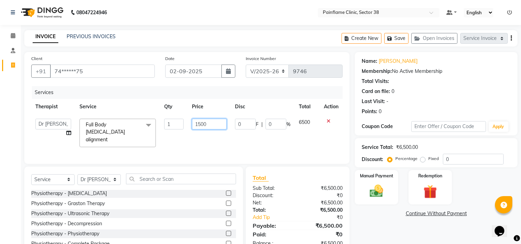
scroll to position [34, 0]
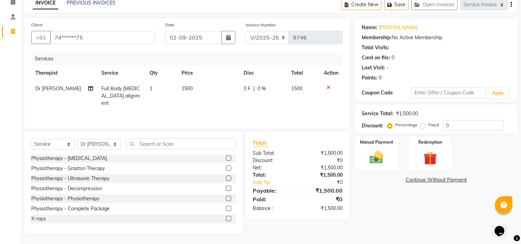
click at [226, 218] on label at bounding box center [228, 218] width 5 height 5
click at [226, 218] on input "checkbox" at bounding box center [228, 219] width 5 height 5
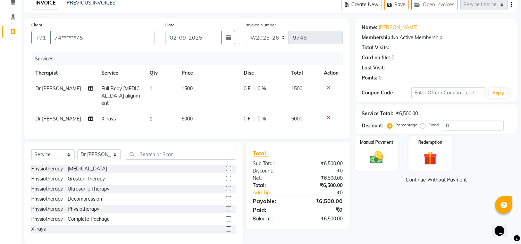
click at [186, 116] on span "5000" at bounding box center [186, 119] width 11 height 6
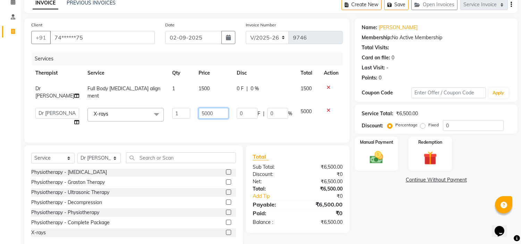
click at [199, 108] on input "5000" at bounding box center [213, 113] width 30 height 11
click at [428, 126] on label "Fixed" at bounding box center [433, 125] width 10 height 6
click at [423, 126] on input "Fixed" at bounding box center [424, 124] width 5 height 5
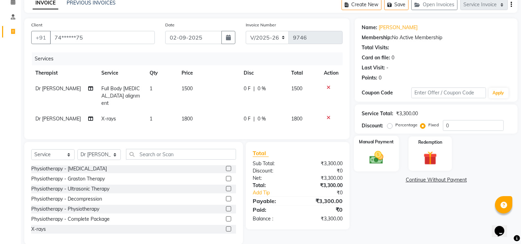
click at [383, 150] on img at bounding box center [376, 158] width 23 height 16
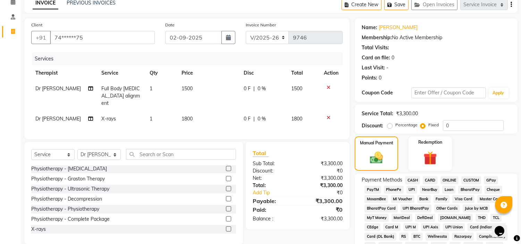
click at [413, 186] on span "UPI" at bounding box center [411, 190] width 11 height 8
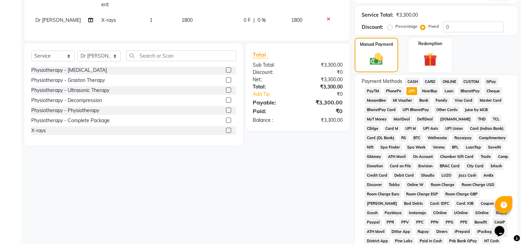
scroll to position [228, 0]
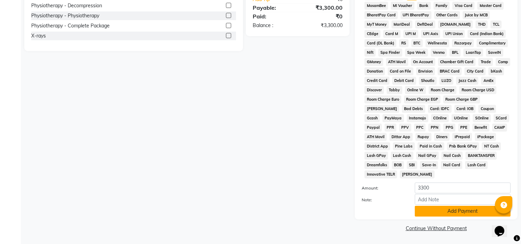
click at [422, 213] on button "Add Payment" at bounding box center [463, 211] width 96 height 11
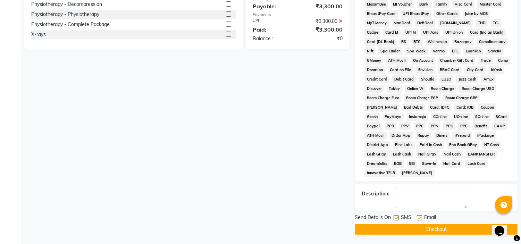
click at [419, 219] on label at bounding box center [419, 217] width 5 height 5
click at [419, 219] on input "checkbox" at bounding box center [419, 218] width 5 height 5
click at [397, 220] on label at bounding box center [395, 217] width 5 height 5
click at [397, 220] on input "checkbox" at bounding box center [395, 218] width 5 height 5
click at [403, 235] on button "Checkout" at bounding box center [436, 229] width 163 height 11
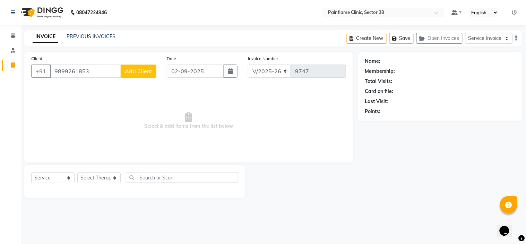
click at [130, 71] on span "Add Client" at bounding box center [138, 71] width 27 height 7
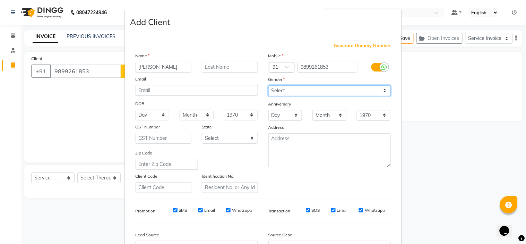
click at [329, 93] on select "Select [DEMOGRAPHIC_DATA] [DEMOGRAPHIC_DATA] Other Prefer Not To Say" at bounding box center [330, 90] width 122 height 11
click at [269, 85] on select "Select [DEMOGRAPHIC_DATA] [DEMOGRAPHIC_DATA] Other Prefer Not To Say" at bounding box center [330, 90] width 122 height 11
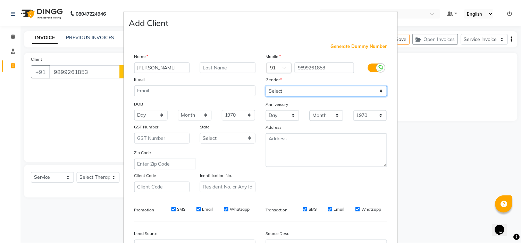
scroll to position [77, 0]
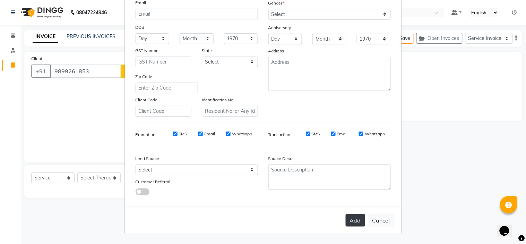
click at [351, 223] on button "Add" at bounding box center [355, 220] width 19 height 12
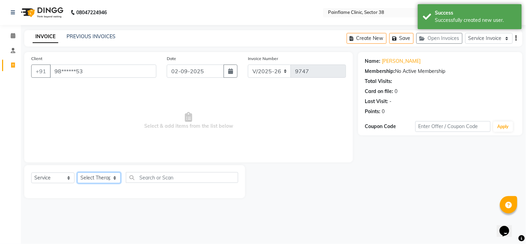
click at [91, 177] on select "Select Therapist [PERSON_NAME] Dr [PERSON_NAME] [PERSON_NAME] Dr [PERSON_NAME] …" at bounding box center [98, 177] width 43 height 11
click at [77, 173] on select "Select Therapist [PERSON_NAME] Dr [PERSON_NAME] [PERSON_NAME] Dr [PERSON_NAME] …" at bounding box center [98, 177] width 43 height 11
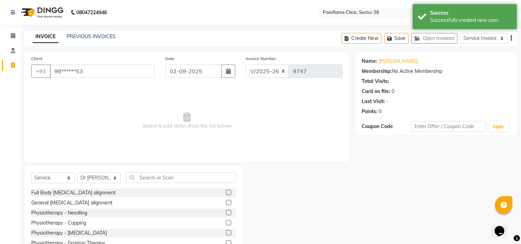
click at [226, 191] on div at bounding box center [231, 192] width 10 height 9
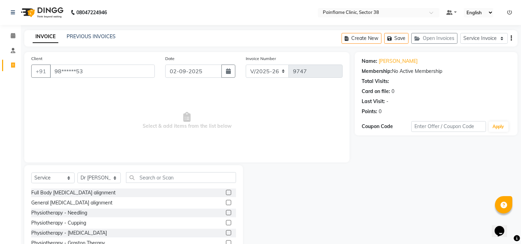
click at [226, 193] on label at bounding box center [228, 192] width 5 height 5
click at [226, 193] on input "checkbox" at bounding box center [228, 192] width 5 height 5
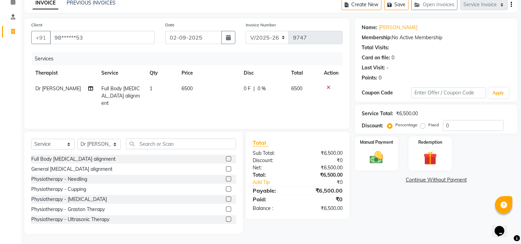
scroll to position [41, 0]
click at [226, 221] on div at bounding box center [228, 219] width 5 height 7
click at [226, 217] on label at bounding box center [228, 218] width 5 height 5
click at [226, 217] on input "checkbox" at bounding box center [228, 219] width 5 height 5
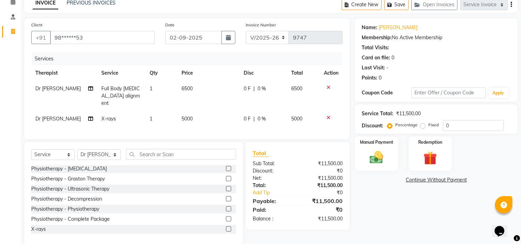
click at [186, 116] on span "5000" at bounding box center [186, 119] width 11 height 6
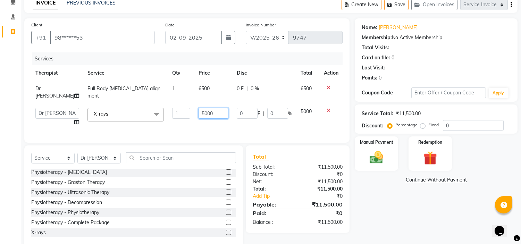
click at [198, 109] on input "5000" at bounding box center [213, 113] width 30 height 11
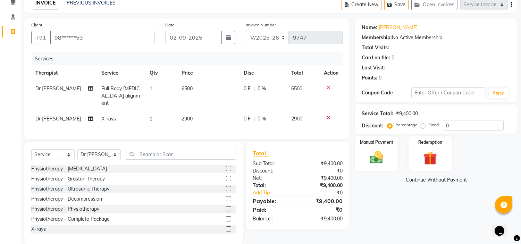
click at [428, 125] on label "Fixed" at bounding box center [433, 125] width 10 height 6
click at [422, 125] on input "Fixed" at bounding box center [424, 124] width 5 height 5
click at [387, 150] on img at bounding box center [376, 158] width 23 height 16
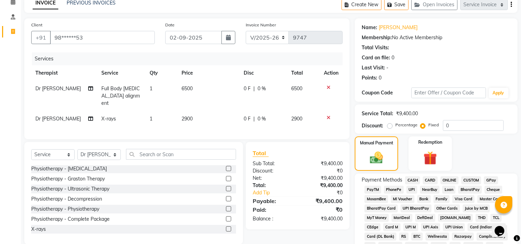
click at [412, 187] on span "UPI" at bounding box center [411, 190] width 11 height 8
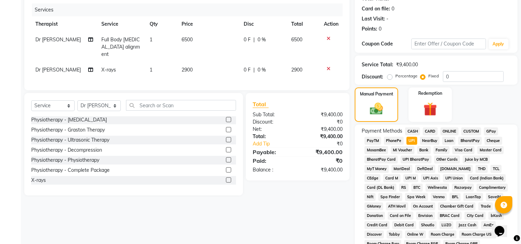
scroll to position [228, 0]
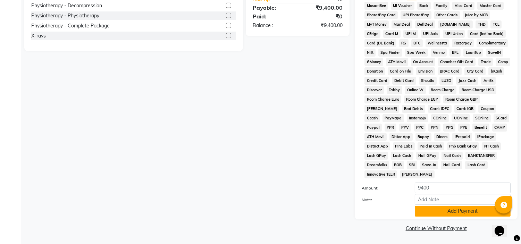
click at [424, 209] on button "Add Payment" at bounding box center [463, 211] width 96 height 11
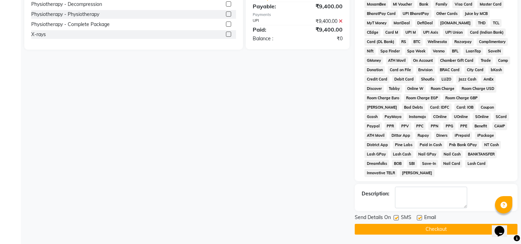
click at [418, 218] on label at bounding box center [419, 217] width 5 height 5
click at [418, 218] on input "checkbox" at bounding box center [419, 218] width 5 height 5
click at [396, 219] on label at bounding box center [395, 217] width 5 height 5
click at [396, 219] on input "checkbox" at bounding box center [395, 218] width 5 height 5
click at [398, 233] on button "Checkout" at bounding box center [436, 229] width 163 height 11
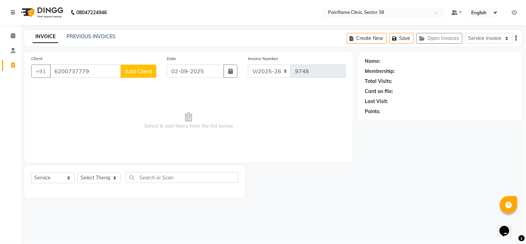
click at [134, 70] on span "Add Client" at bounding box center [138, 71] width 27 height 7
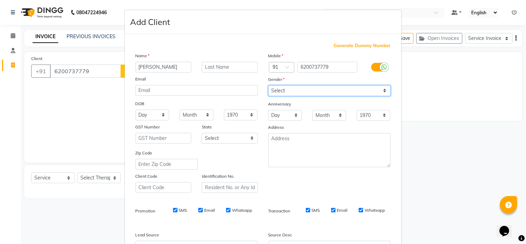
click at [301, 91] on select "Select [DEMOGRAPHIC_DATA] [DEMOGRAPHIC_DATA] Other Prefer Not To Say" at bounding box center [330, 90] width 122 height 11
click at [269, 85] on select "Select [DEMOGRAPHIC_DATA] [DEMOGRAPHIC_DATA] Other Prefer Not To Say" at bounding box center [330, 90] width 122 height 11
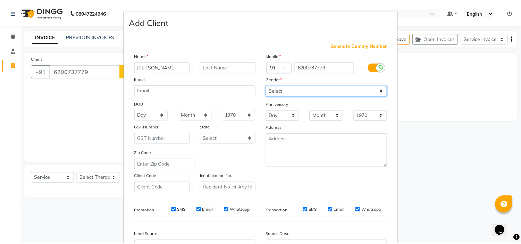
scroll to position [77, 0]
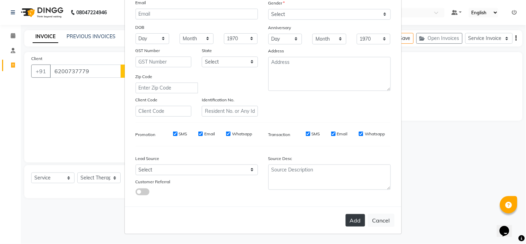
click at [353, 218] on button "Add" at bounding box center [355, 220] width 19 height 12
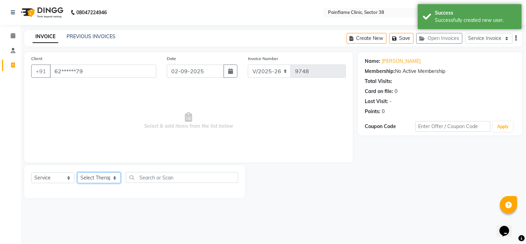
click at [109, 175] on select "Select Therapist [PERSON_NAME] Dr [PERSON_NAME] [PERSON_NAME] Dr [PERSON_NAME] …" at bounding box center [98, 177] width 43 height 11
click at [77, 173] on select "Select Therapist [PERSON_NAME] Dr [PERSON_NAME] [PERSON_NAME] Dr [PERSON_NAME] …" at bounding box center [98, 177] width 43 height 11
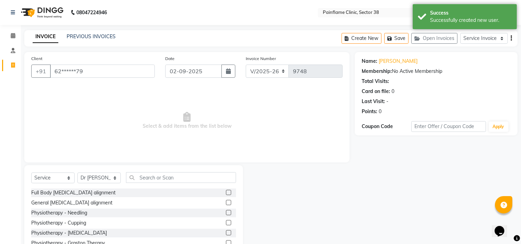
click at [226, 193] on label at bounding box center [228, 192] width 5 height 5
click at [226, 193] on input "checkbox" at bounding box center [228, 192] width 5 height 5
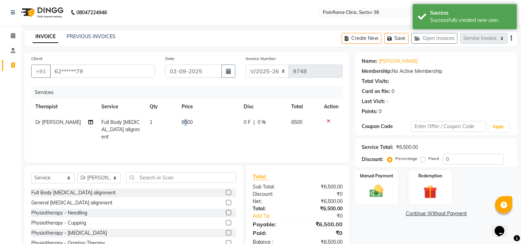
click at [183, 122] on span "6500" at bounding box center [186, 122] width 11 height 6
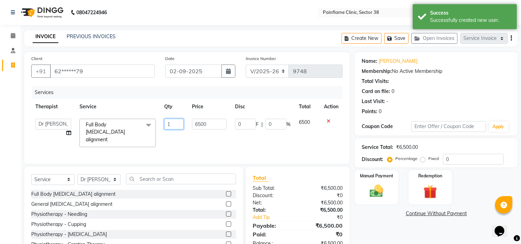
click at [183, 122] on input "1" at bounding box center [173, 124] width 19 height 11
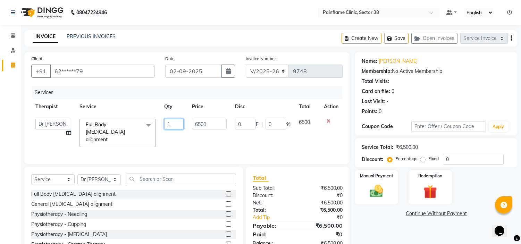
drag, startPoint x: 183, startPoint y: 122, endPoint x: 201, endPoint y: 124, distance: 18.1
click at [201, 124] on tr "[PERSON_NAME] Dr [PERSON_NAME] [PERSON_NAME] Dr [PERSON_NAME] Dr. Suraj [PERSON…" at bounding box center [186, 133] width 311 height 37
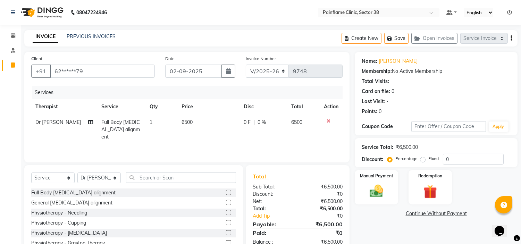
click at [201, 124] on td "6500" at bounding box center [208, 130] width 62 height 30
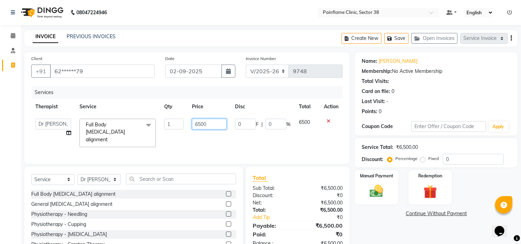
click at [201, 124] on input "6500" at bounding box center [209, 124] width 35 height 11
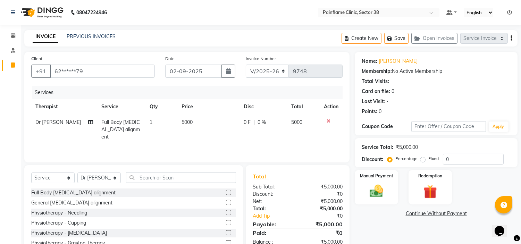
click at [428, 159] on label "Fixed" at bounding box center [433, 158] width 10 height 6
click at [422, 159] on input "Fixed" at bounding box center [424, 158] width 5 height 5
click at [385, 188] on img at bounding box center [376, 191] width 23 height 16
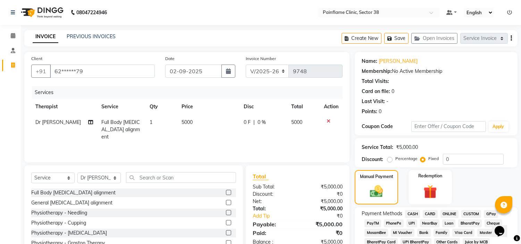
click at [411, 220] on span "UPI" at bounding box center [411, 223] width 11 height 8
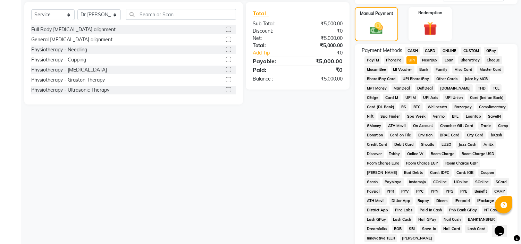
scroll to position [228, 0]
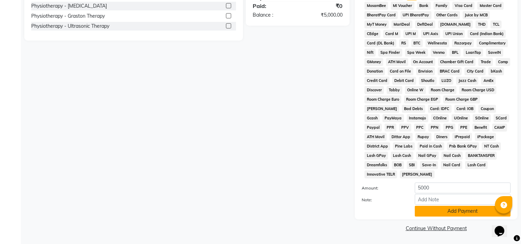
click at [422, 211] on button "Add Payment" at bounding box center [463, 211] width 96 height 11
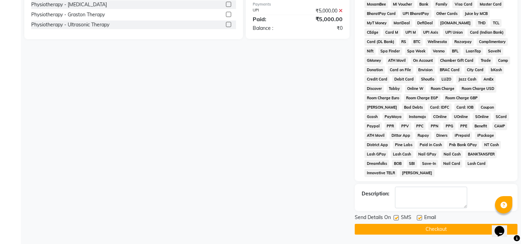
click at [418, 220] on label at bounding box center [419, 217] width 5 height 5
click at [418, 220] on input "checkbox" at bounding box center [419, 218] width 5 height 5
click at [397, 219] on label at bounding box center [395, 217] width 5 height 5
click at [397, 219] on input "checkbox" at bounding box center [395, 218] width 5 height 5
click at [400, 232] on button "Checkout" at bounding box center [436, 229] width 163 height 11
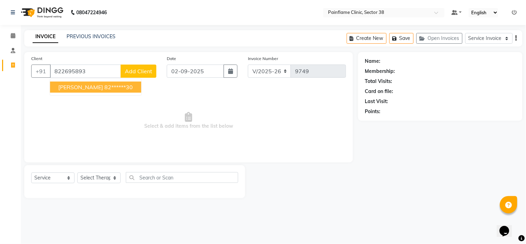
click at [84, 88] on span "[PERSON_NAME]" at bounding box center [80, 87] width 45 height 7
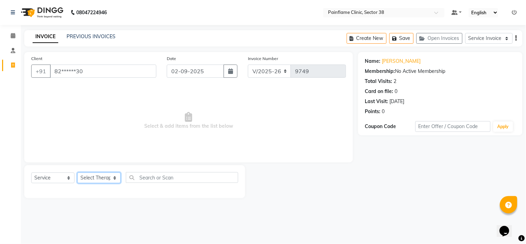
click at [97, 178] on select "Select Therapist [PERSON_NAME] Dr [PERSON_NAME] [PERSON_NAME] Dr [PERSON_NAME] …" at bounding box center [98, 177] width 43 height 11
click at [77, 173] on select "Select Therapist [PERSON_NAME] Dr [PERSON_NAME] [PERSON_NAME] Dr [PERSON_NAME] …" at bounding box center [98, 177] width 43 height 11
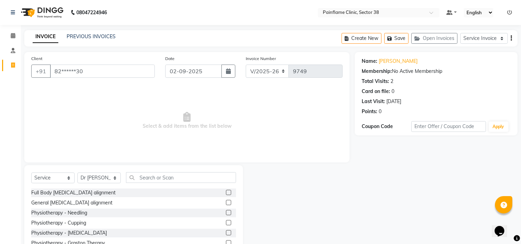
click at [226, 193] on label at bounding box center [228, 192] width 5 height 5
click at [226, 193] on input "checkbox" at bounding box center [228, 192] width 5 height 5
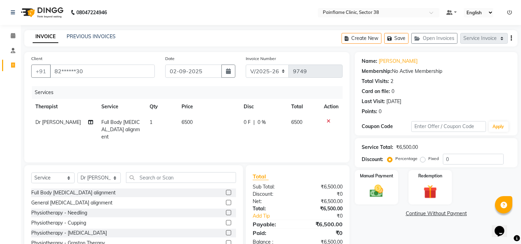
click at [428, 159] on label "Fixed" at bounding box center [433, 158] width 10 height 6
click at [422, 159] on input "Fixed" at bounding box center [424, 158] width 5 height 5
click at [372, 182] on div "Manual Payment" at bounding box center [376, 186] width 45 height 35
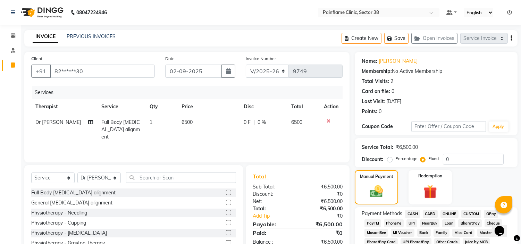
click at [409, 220] on span "UPI" at bounding box center [411, 223] width 11 height 8
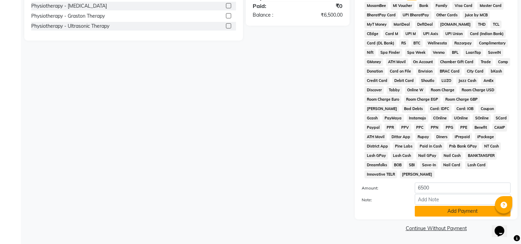
click at [429, 206] on button "Add Payment" at bounding box center [463, 211] width 96 height 11
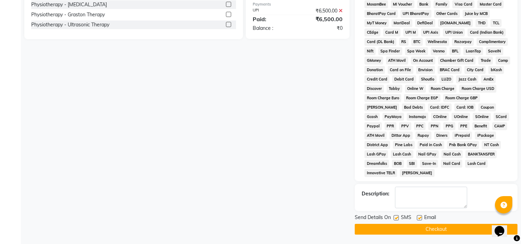
click at [420, 219] on label at bounding box center [419, 217] width 5 height 5
click at [420, 219] on input "checkbox" at bounding box center [419, 218] width 5 height 5
click at [396, 219] on label at bounding box center [395, 217] width 5 height 5
click at [396, 219] on input "checkbox" at bounding box center [395, 218] width 5 height 5
click at [397, 230] on button "Checkout" at bounding box center [436, 229] width 163 height 11
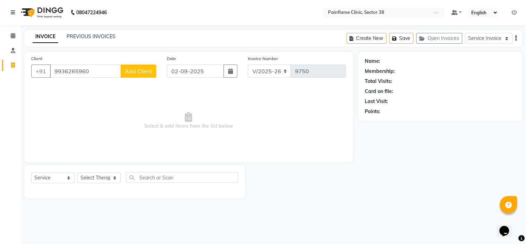
click at [139, 68] on span "Add Client" at bounding box center [138, 71] width 27 height 7
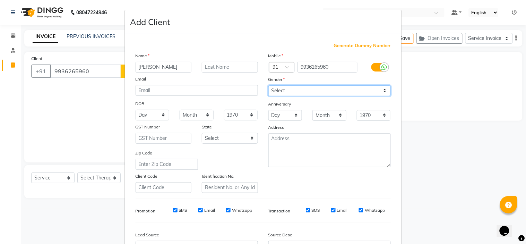
click at [298, 92] on select "Select [DEMOGRAPHIC_DATA] [DEMOGRAPHIC_DATA] Other Prefer Not To Say" at bounding box center [330, 90] width 122 height 11
click at [269, 85] on select "Select [DEMOGRAPHIC_DATA] [DEMOGRAPHIC_DATA] Other Prefer Not To Say" at bounding box center [330, 90] width 122 height 11
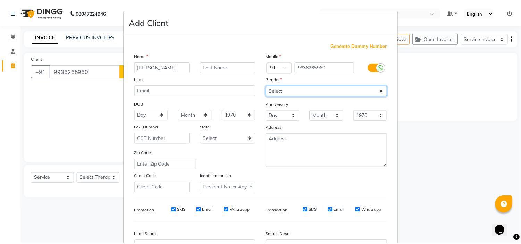
scroll to position [77, 0]
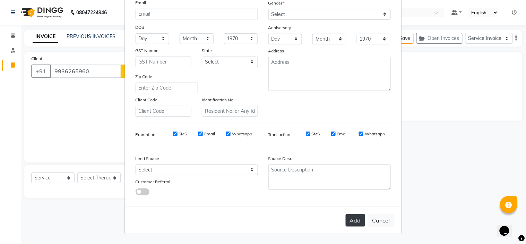
click at [352, 219] on button "Add" at bounding box center [355, 220] width 19 height 12
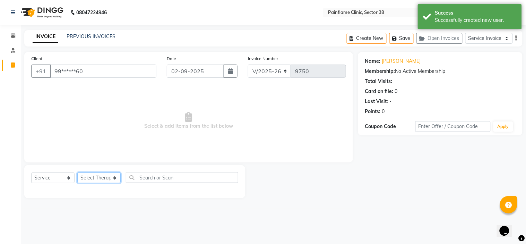
click at [108, 181] on select "Select Therapist [PERSON_NAME] Dr [PERSON_NAME] [PERSON_NAME] Dr [PERSON_NAME] …" at bounding box center [98, 177] width 43 height 11
click at [77, 173] on select "Select Therapist [PERSON_NAME] Dr [PERSON_NAME] [PERSON_NAME] Dr [PERSON_NAME] …" at bounding box center [98, 177] width 43 height 11
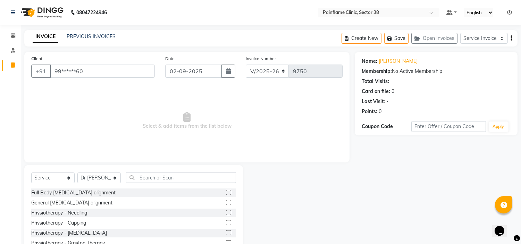
click at [226, 193] on label at bounding box center [228, 192] width 5 height 5
click at [226, 193] on input "checkbox" at bounding box center [228, 192] width 5 height 5
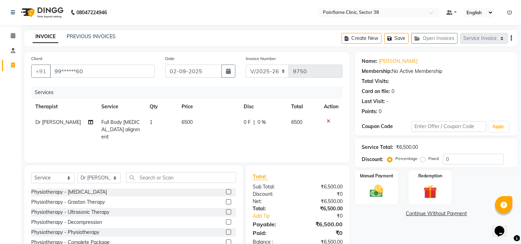
scroll to position [34, 0]
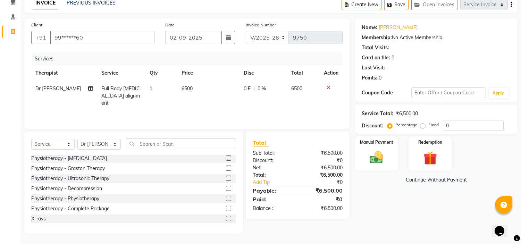
click at [226, 218] on label at bounding box center [228, 218] width 5 height 5
click at [226, 218] on input "checkbox" at bounding box center [228, 219] width 5 height 5
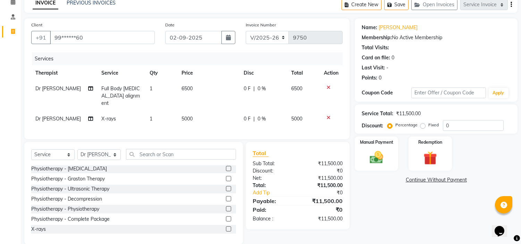
click at [187, 116] on span "5000" at bounding box center [186, 119] width 11 height 6
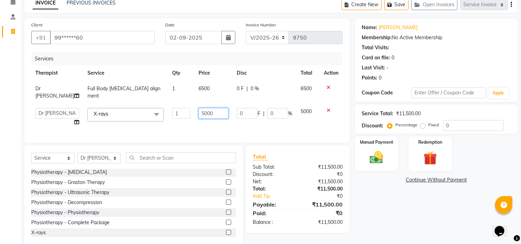
click at [198, 108] on input "5000" at bounding box center [213, 113] width 30 height 11
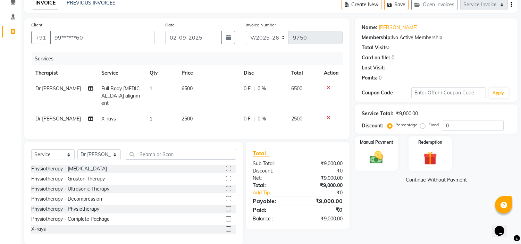
click at [419, 126] on div "Percentage Fixed" at bounding box center [416, 125] width 54 height 9
click at [387, 145] on div "Manual Payment" at bounding box center [376, 153] width 45 height 35
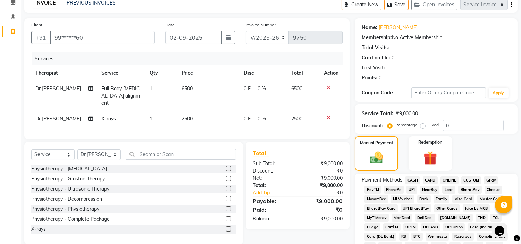
click at [411, 188] on span "UPI" at bounding box center [411, 190] width 11 height 8
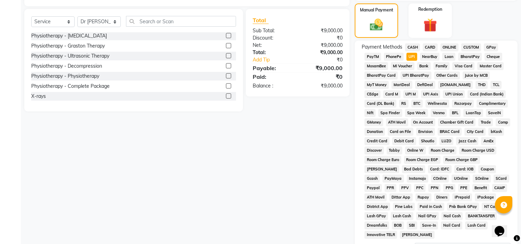
scroll to position [228, 0]
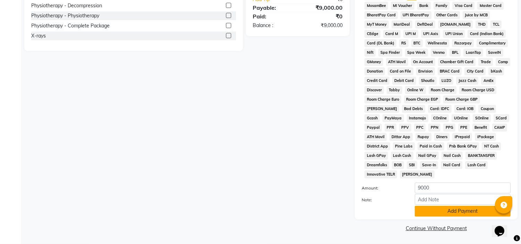
click at [423, 213] on button "Add Payment" at bounding box center [463, 211] width 96 height 11
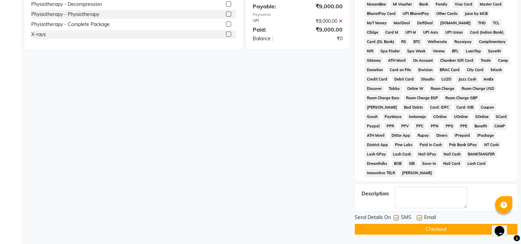
click at [417, 219] on label at bounding box center [419, 217] width 5 height 5
click at [417, 219] on input "checkbox" at bounding box center [419, 218] width 5 height 5
click at [396, 217] on label at bounding box center [395, 217] width 5 height 5
click at [396, 217] on input "checkbox" at bounding box center [395, 218] width 5 height 5
click at [395, 229] on button "Checkout" at bounding box center [436, 229] width 163 height 11
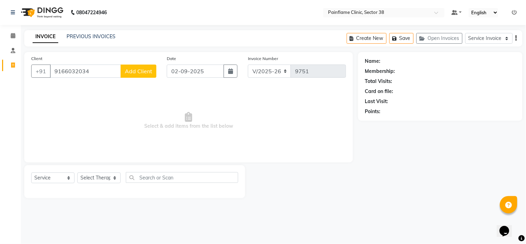
click at [140, 78] on button "Add Client" at bounding box center [139, 71] width 36 height 13
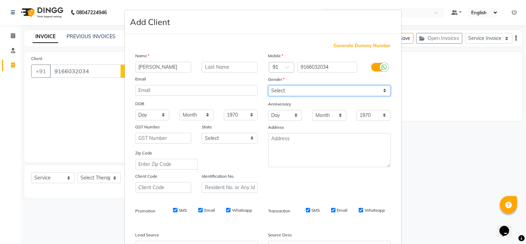
click at [289, 94] on select "Select [DEMOGRAPHIC_DATA] [DEMOGRAPHIC_DATA] Other Prefer Not To Say" at bounding box center [330, 90] width 122 height 11
click at [269, 85] on select "Select [DEMOGRAPHIC_DATA] [DEMOGRAPHIC_DATA] Other Prefer Not To Say" at bounding box center [330, 90] width 122 height 11
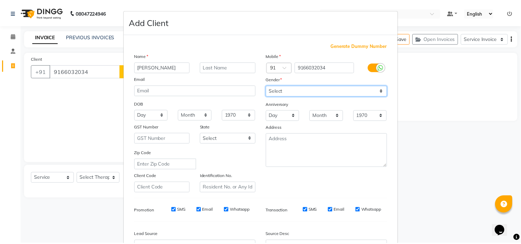
scroll to position [77, 0]
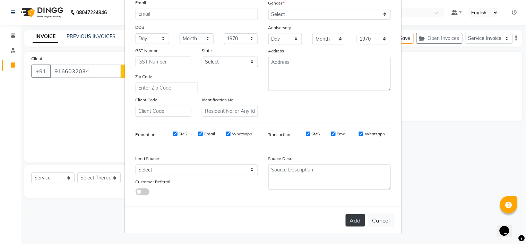
click at [349, 220] on button "Add" at bounding box center [355, 220] width 19 height 12
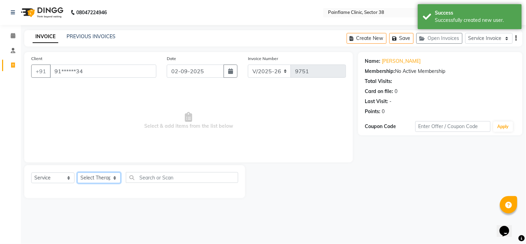
click at [95, 176] on select "Select Therapist [PERSON_NAME] Dr [PERSON_NAME] [PERSON_NAME] Dr [PERSON_NAME] …" at bounding box center [98, 177] width 43 height 11
click at [77, 173] on select "Select Therapist [PERSON_NAME] Dr [PERSON_NAME] [PERSON_NAME] Dr [PERSON_NAME] …" at bounding box center [98, 177] width 43 height 11
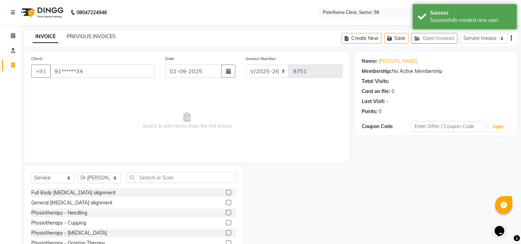
click at [226, 194] on label at bounding box center [228, 192] width 5 height 5
click at [226, 194] on input "checkbox" at bounding box center [228, 192] width 5 height 5
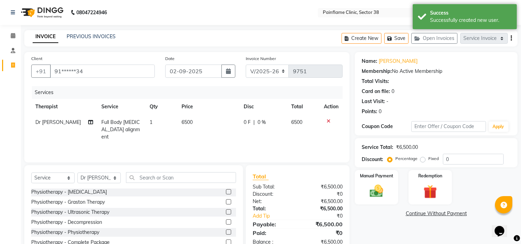
scroll to position [34, 0]
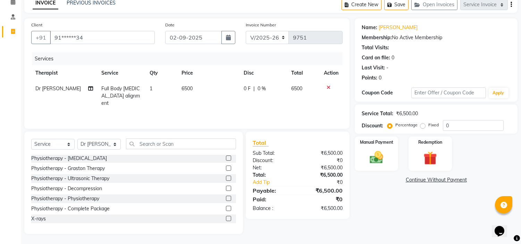
click at [226, 216] on label at bounding box center [228, 218] width 5 height 5
click at [226, 217] on input "checkbox" at bounding box center [228, 219] width 5 height 5
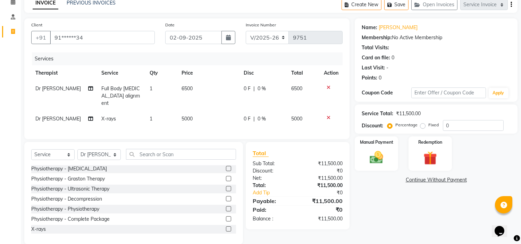
click at [183, 116] on span "5000" at bounding box center [186, 119] width 11 height 6
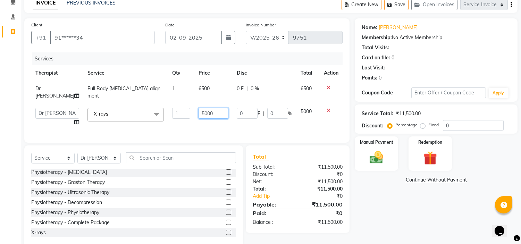
click at [198, 108] on input "5000" at bounding box center [213, 113] width 30 height 11
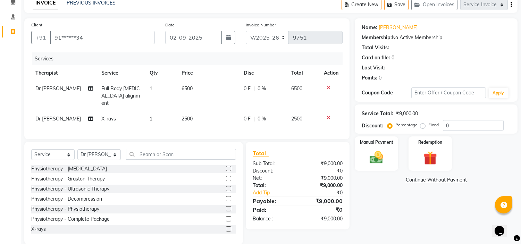
click at [428, 126] on label "Fixed" at bounding box center [433, 125] width 10 height 6
click at [423, 126] on input "Fixed" at bounding box center [424, 124] width 5 height 5
click at [385, 147] on div "Manual Payment" at bounding box center [376, 153] width 45 height 35
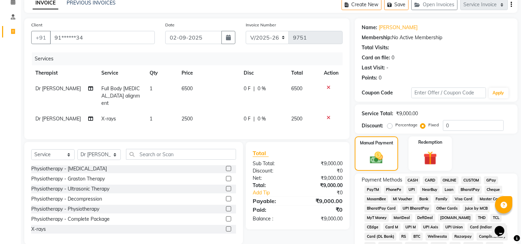
click at [414, 188] on span "UPI" at bounding box center [411, 190] width 11 height 8
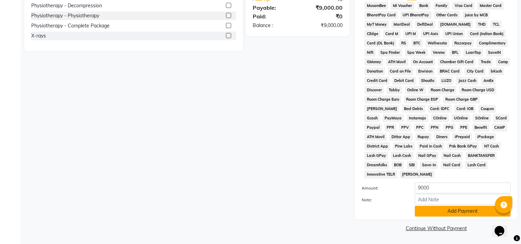
click at [428, 210] on button "Add Payment" at bounding box center [463, 211] width 96 height 11
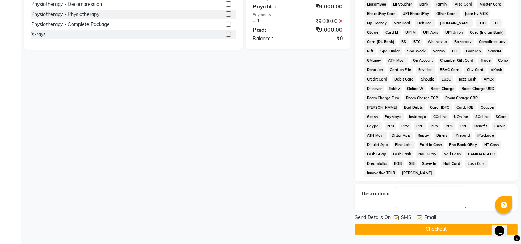
click at [419, 219] on label at bounding box center [419, 217] width 5 height 5
click at [419, 219] on input "checkbox" at bounding box center [419, 218] width 5 height 5
click at [394, 220] on label at bounding box center [395, 217] width 5 height 5
click at [394, 220] on input "checkbox" at bounding box center [395, 218] width 5 height 5
click at [395, 231] on button "Checkout" at bounding box center [436, 229] width 163 height 11
